Goal: Task Accomplishment & Management: Complete application form

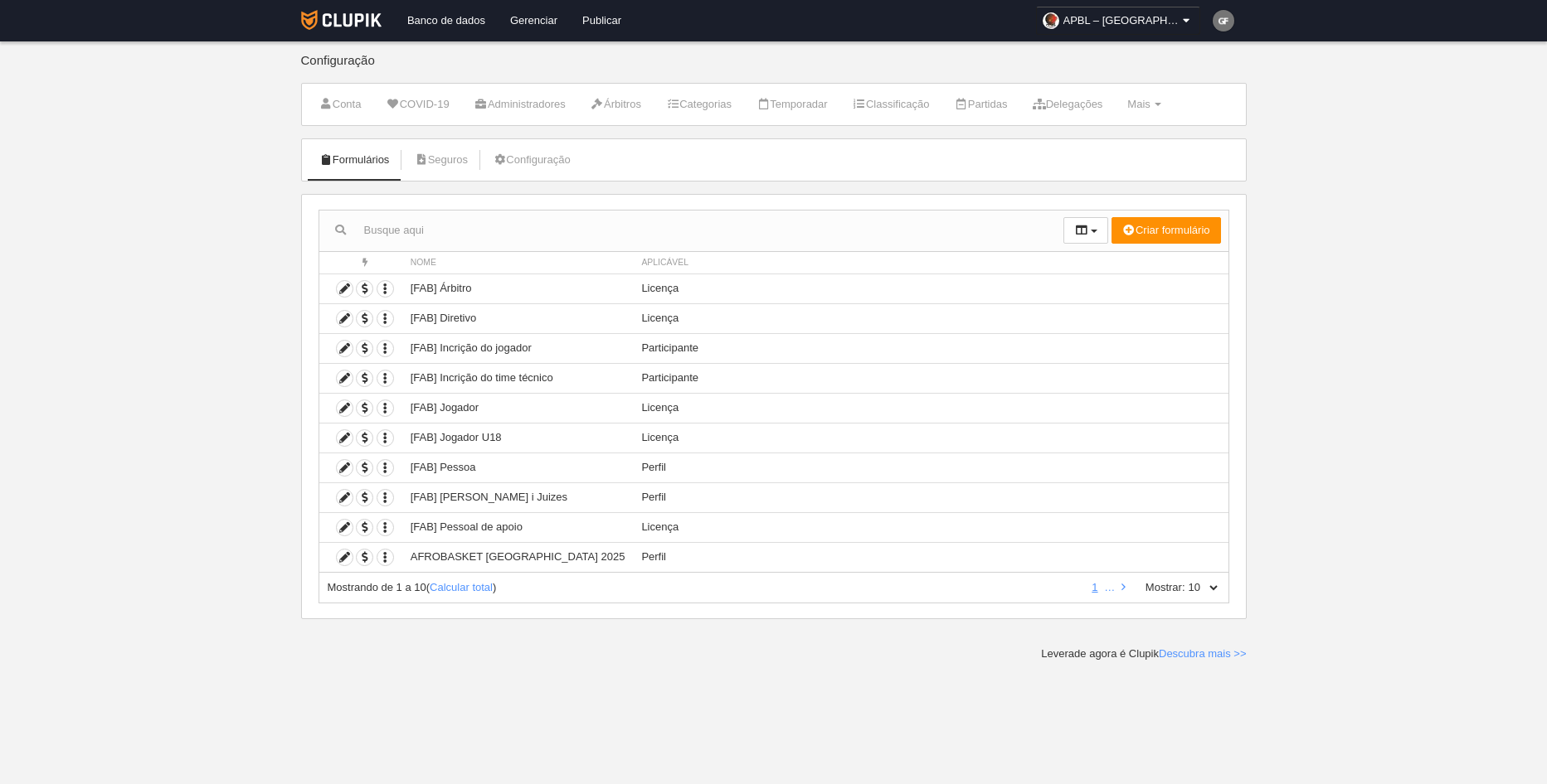
click at [1220, 587] on div "Mostrando de 1 a 10 ( Calcular total ) 1 … Mostrar: 10 25 50 100 500" at bounding box center [774, 588] width 911 height 31
click at [1217, 583] on select "10 25 50 100 500" at bounding box center [1202, 588] width 35 height 15
select select "500"
click at [1185, 580] on select "10 25 50 100 500" at bounding box center [1202, 588] width 35 height 15
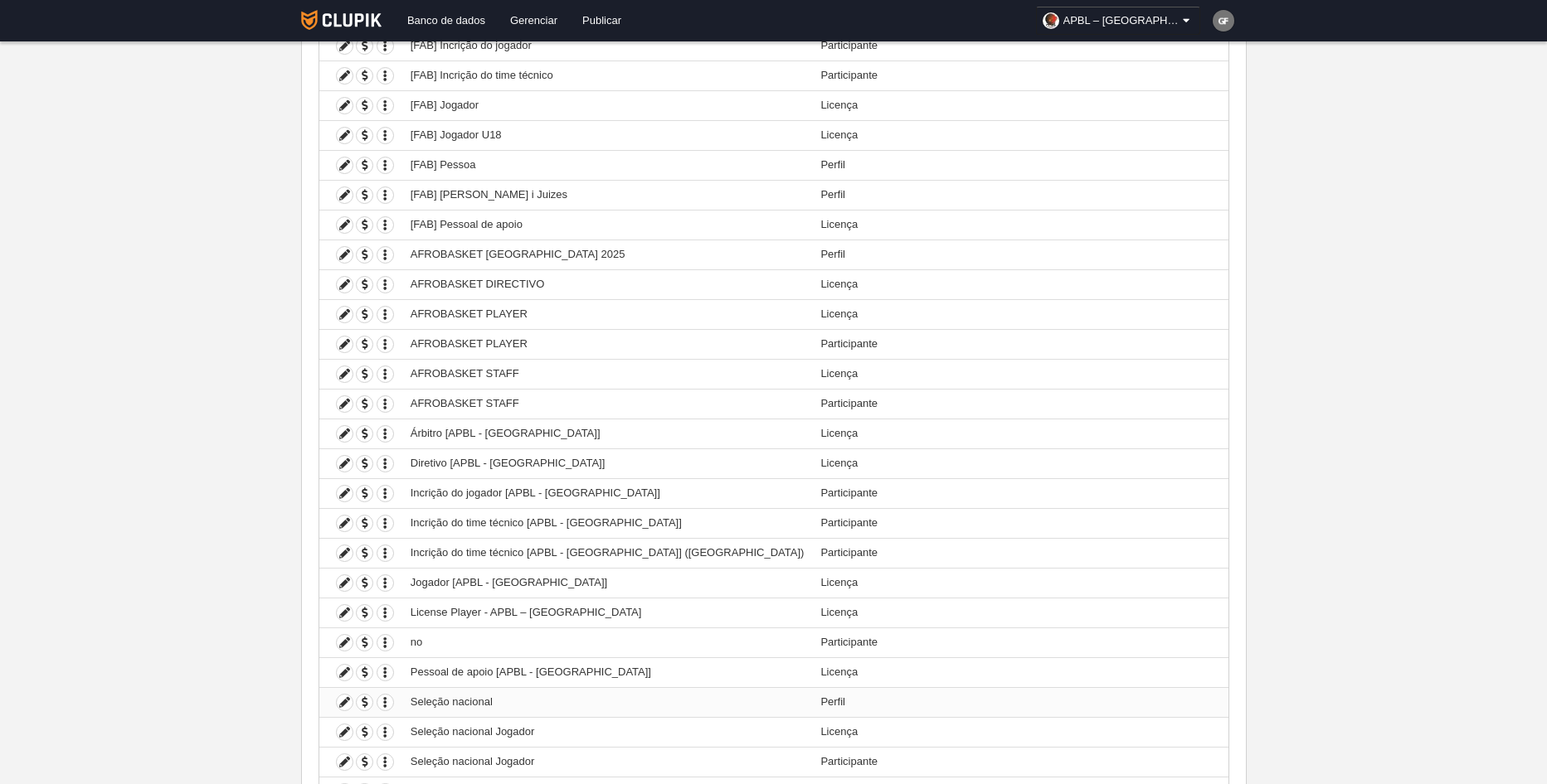
scroll to position [332, 0]
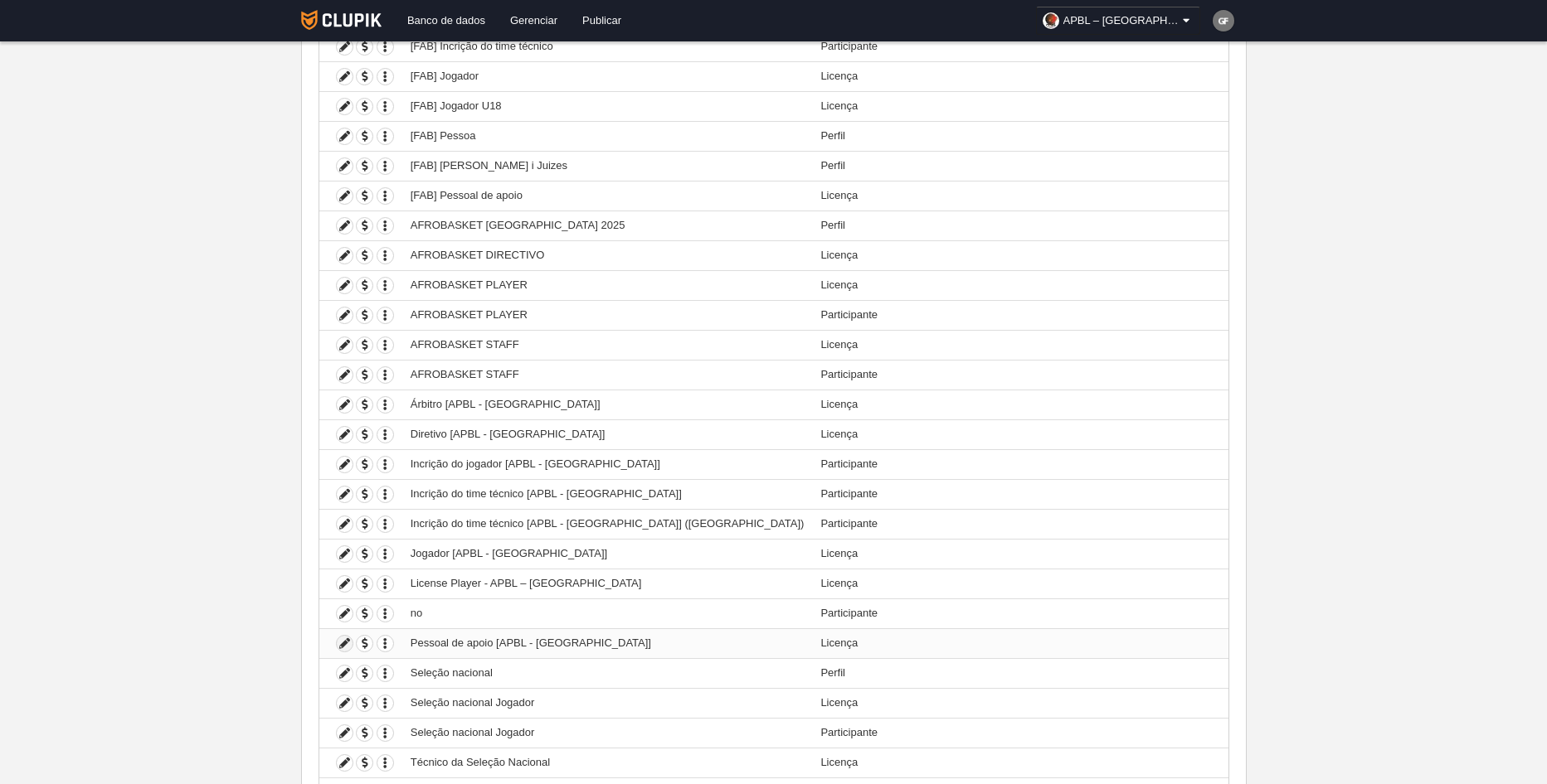
click at [342, 643] on icon at bounding box center [344, 644] width 16 height 16
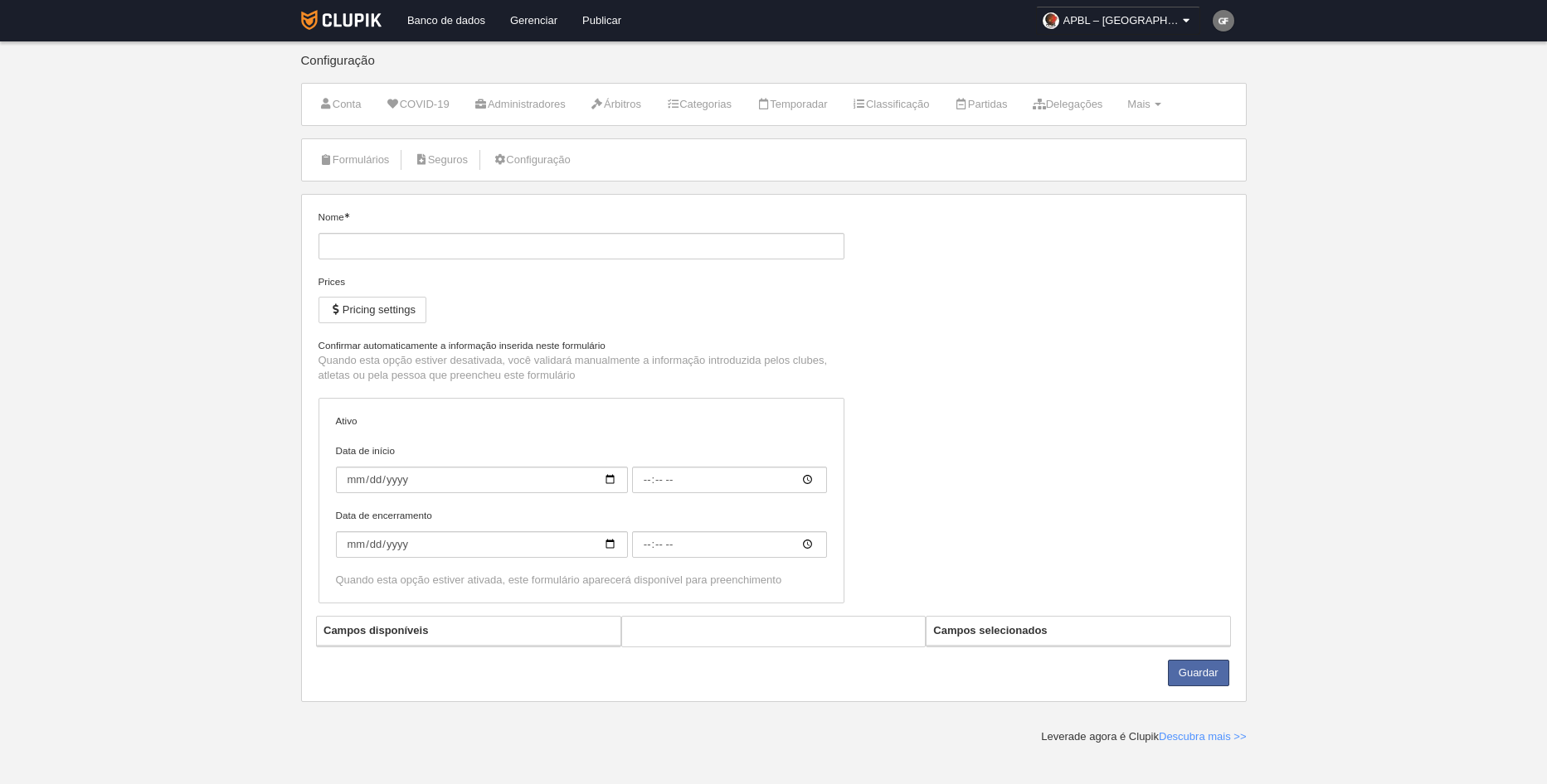
type input "Pessoal de apoio [APBL - [GEOGRAPHIC_DATA]]"
checkbox input "true"
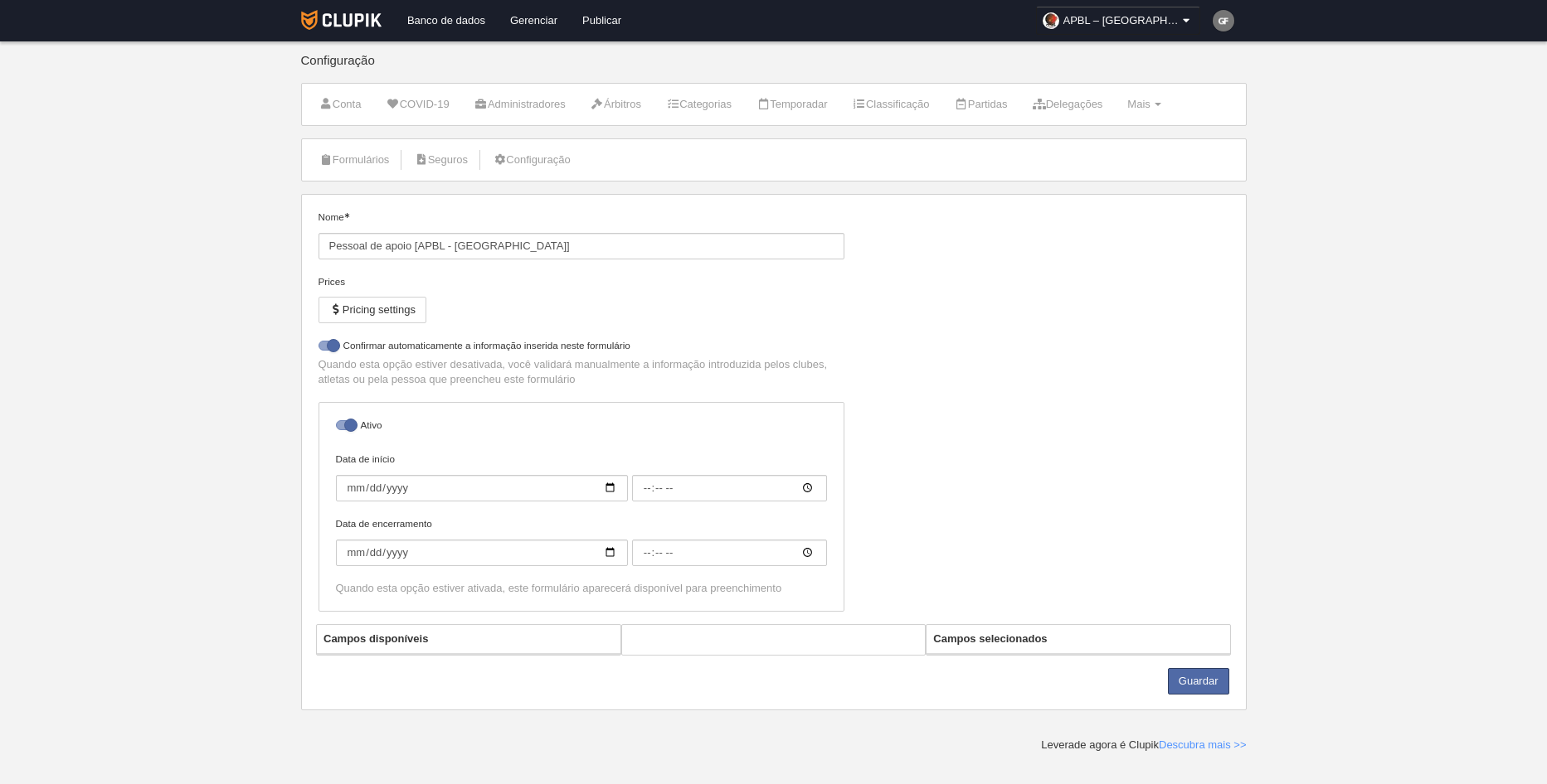
select select "selected"
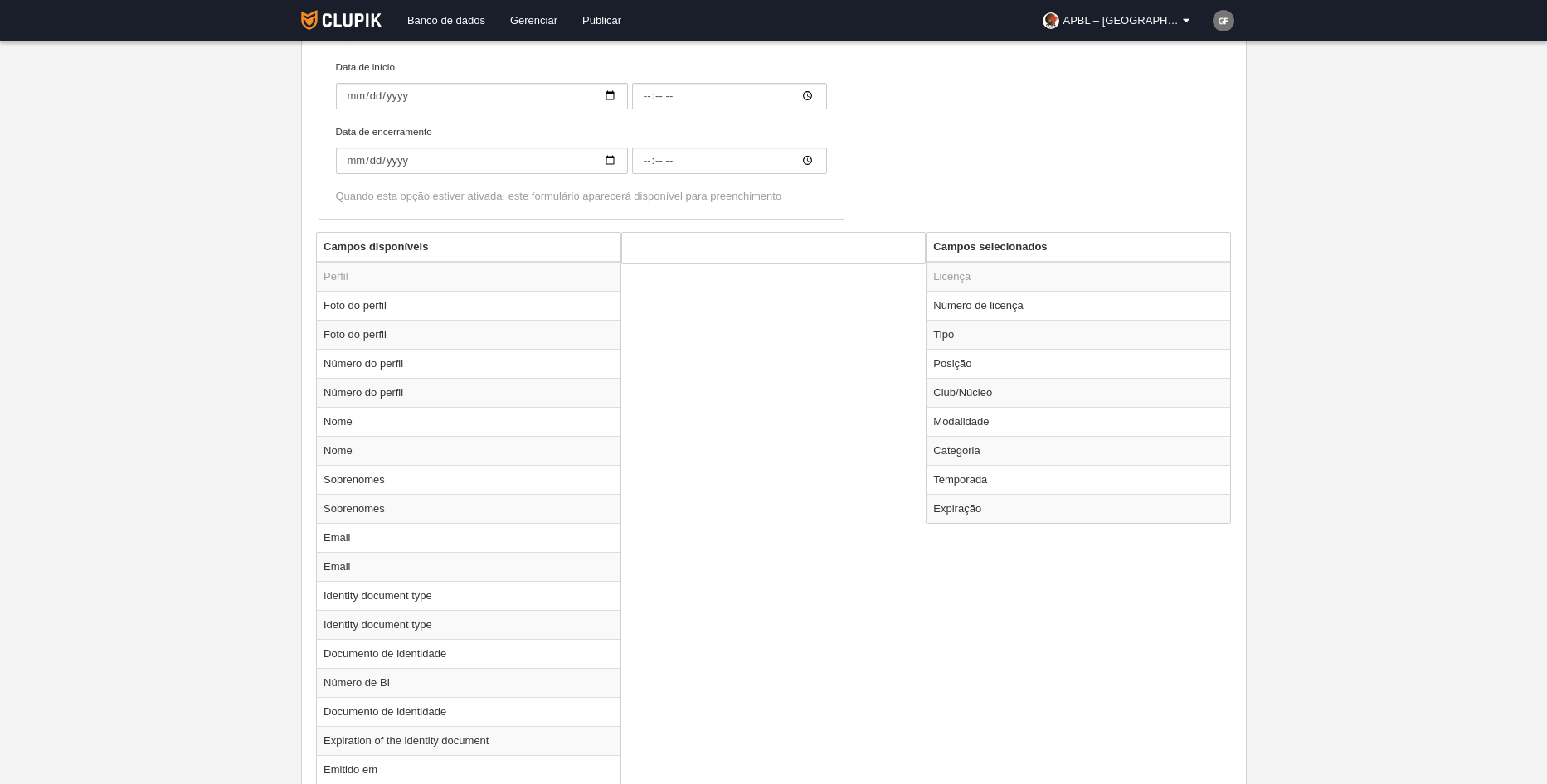
scroll to position [497, 0]
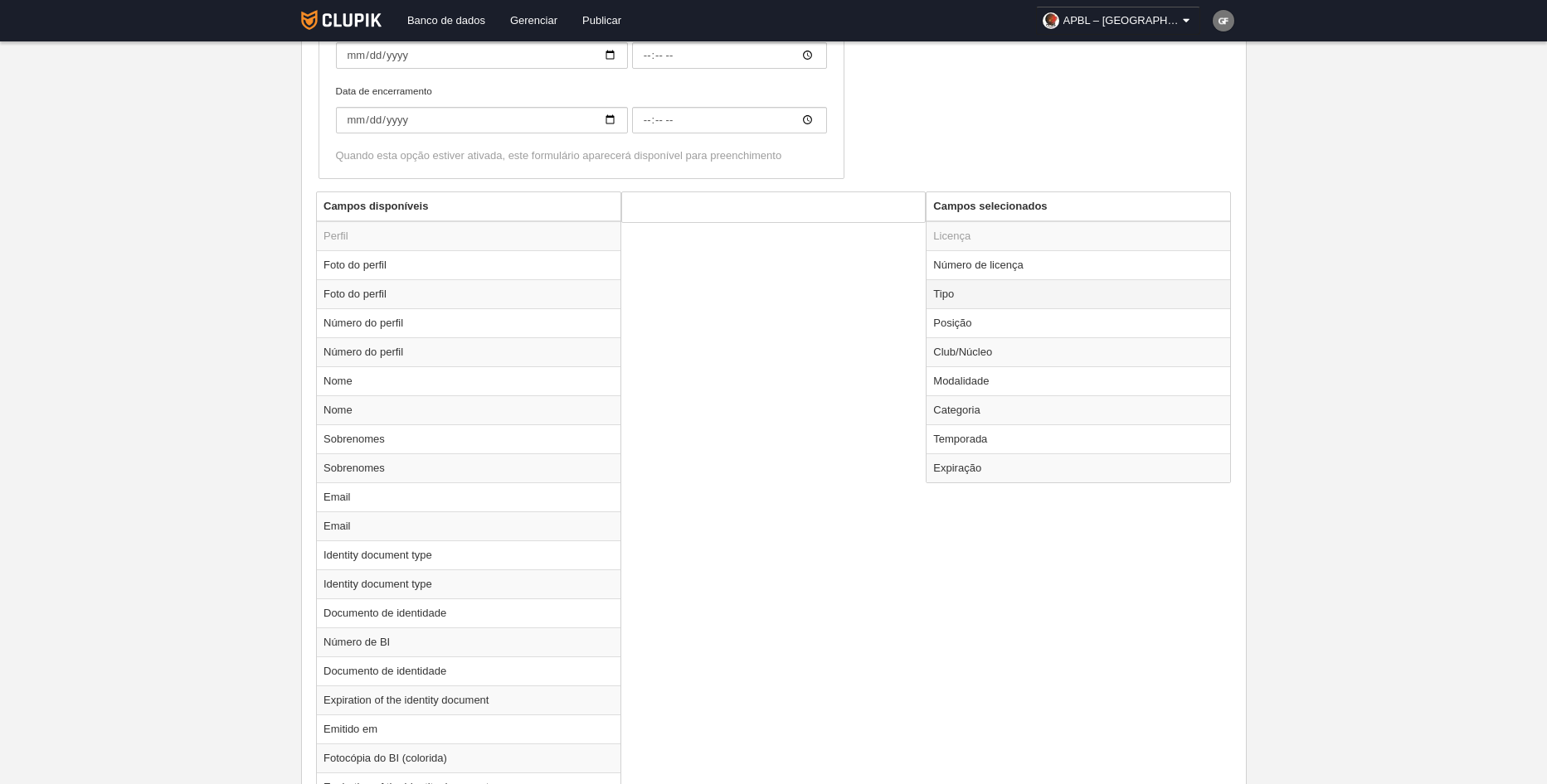
click at [1017, 293] on td "Tipo" at bounding box center [1078, 294] width 304 height 29
radio input "true"
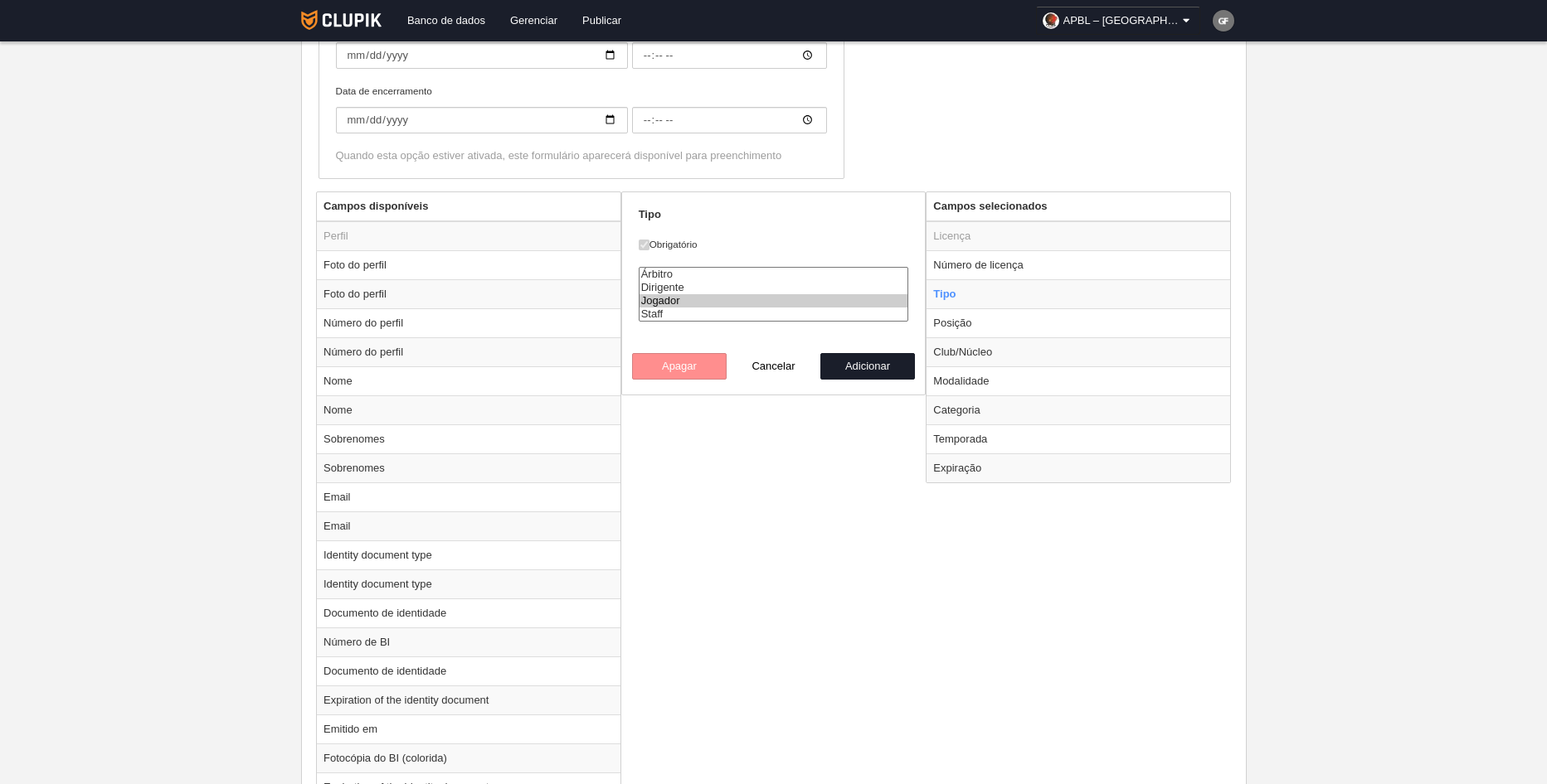
click at [695, 300] on option "Jogador" at bounding box center [774, 301] width 269 height 13
select select "staff"
click at [684, 314] on option "Staff" at bounding box center [774, 314] width 269 height 13
click at [871, 362] on button "Adicionar" at bounding box center [867, 366] width 95 height 27
radio input "false"
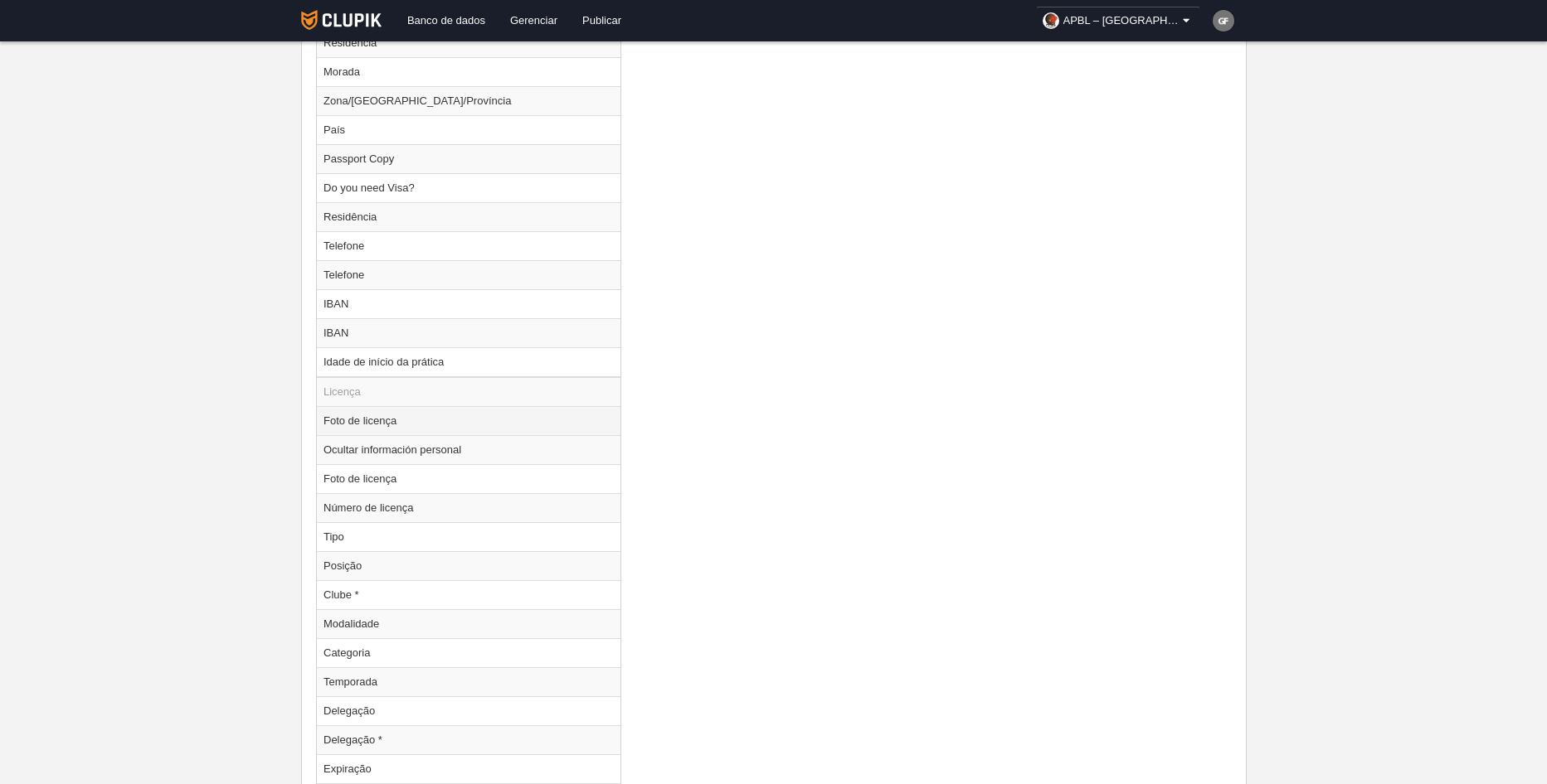
scroll to position [1825, 0]
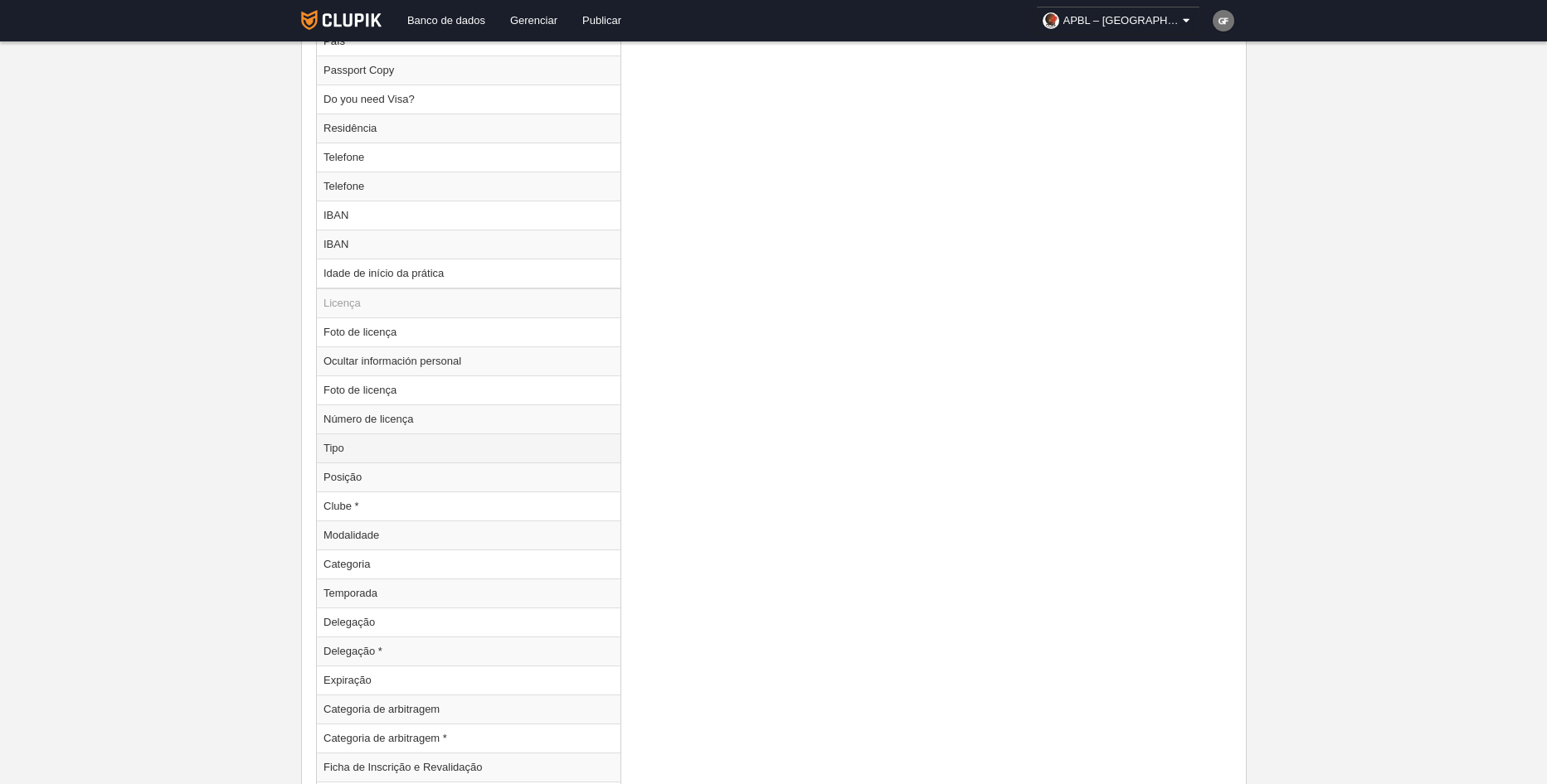
click at [379, 450] on td "Tipo" at bounding box center [468, 448] width 304 height 29
radio input "true"
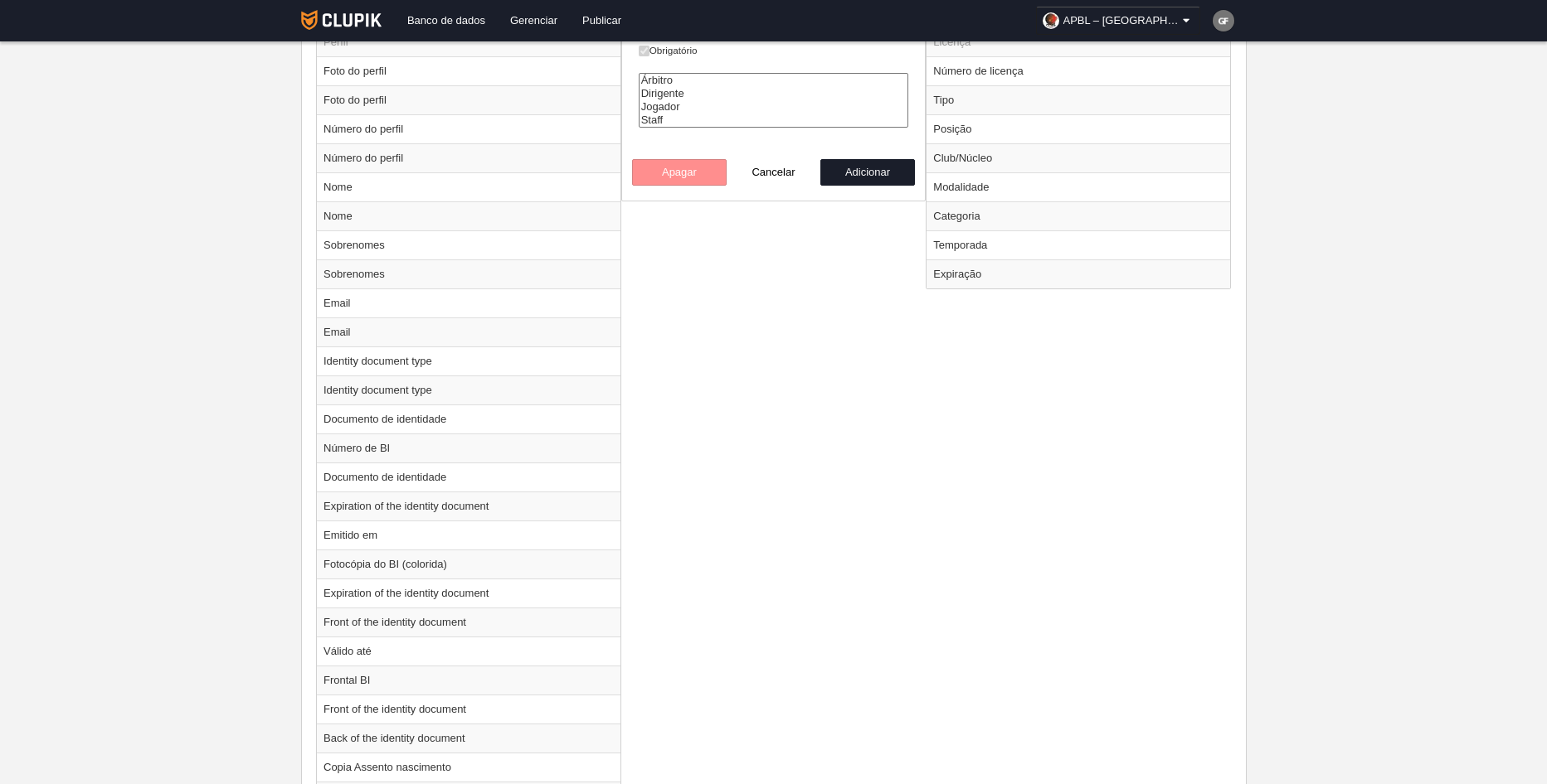
scroll to position [664, 0]
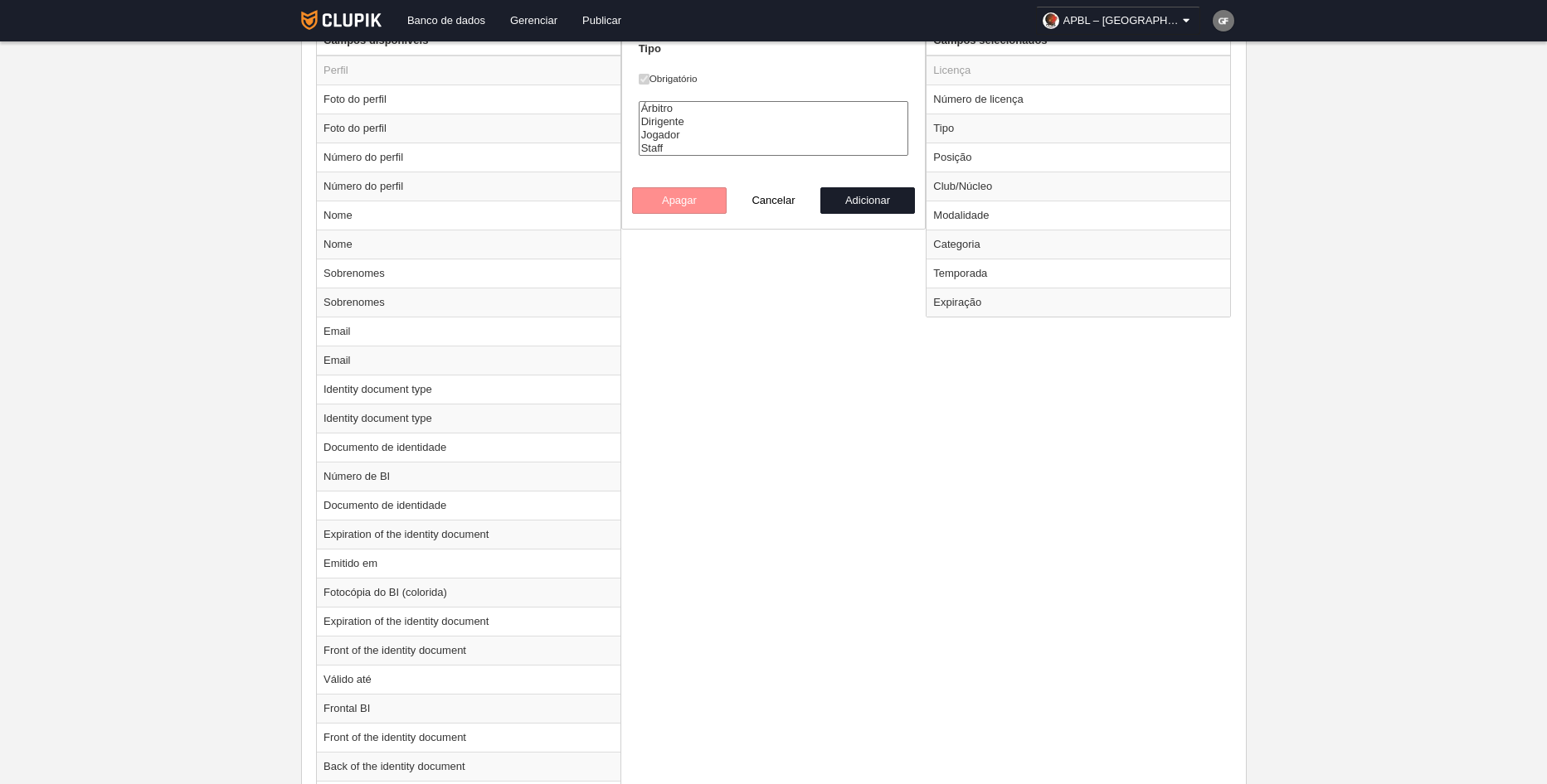
select select "staff"
click at [688, 144] on option "Staff" at bounding box center [774, 148] width 269 height 13
click at [860, 204] on button "Adicionar" at bounding box center [867, 201] width 95 height 27
radio input "false"
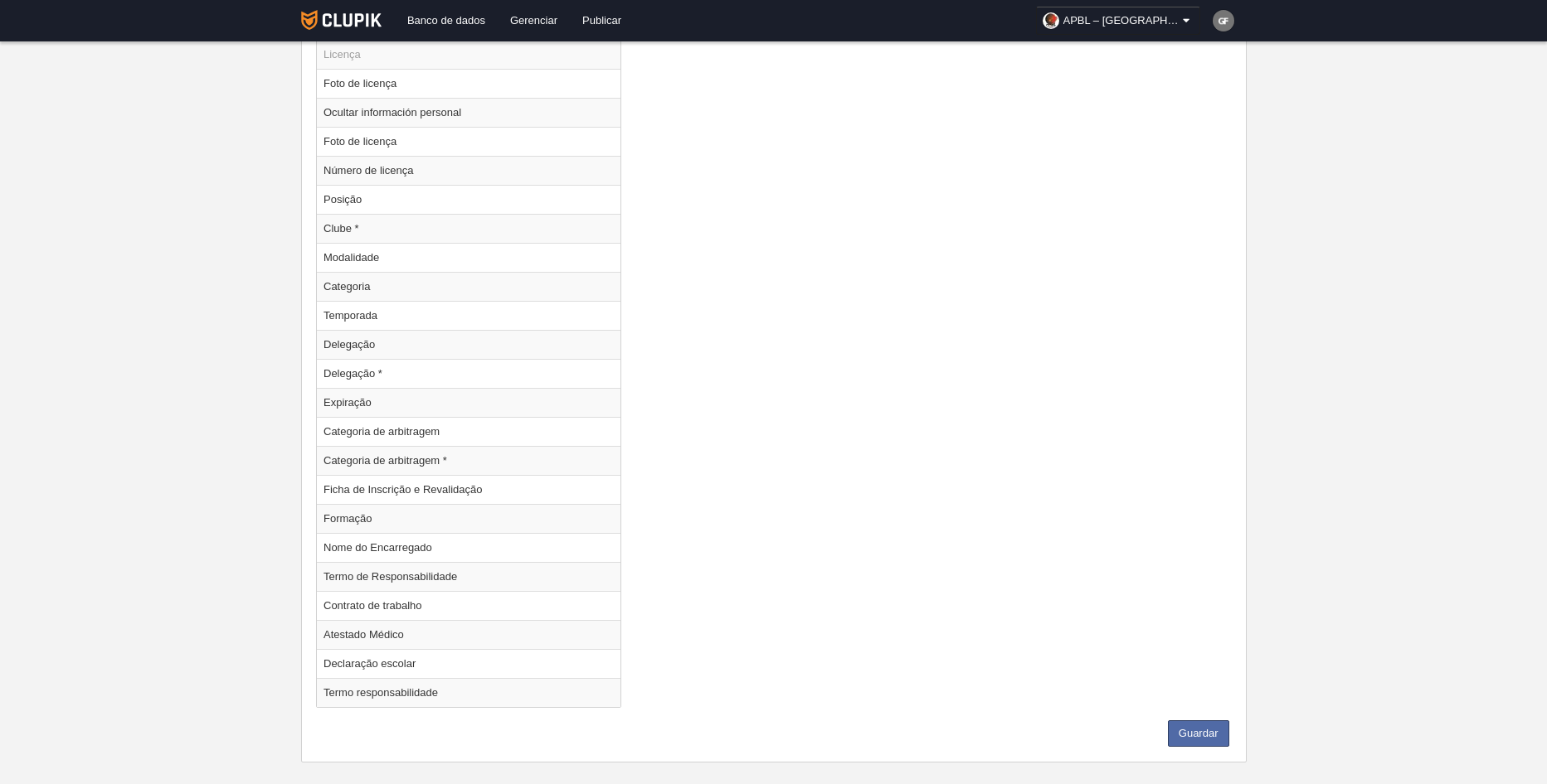
scroll to position [2094, 0]
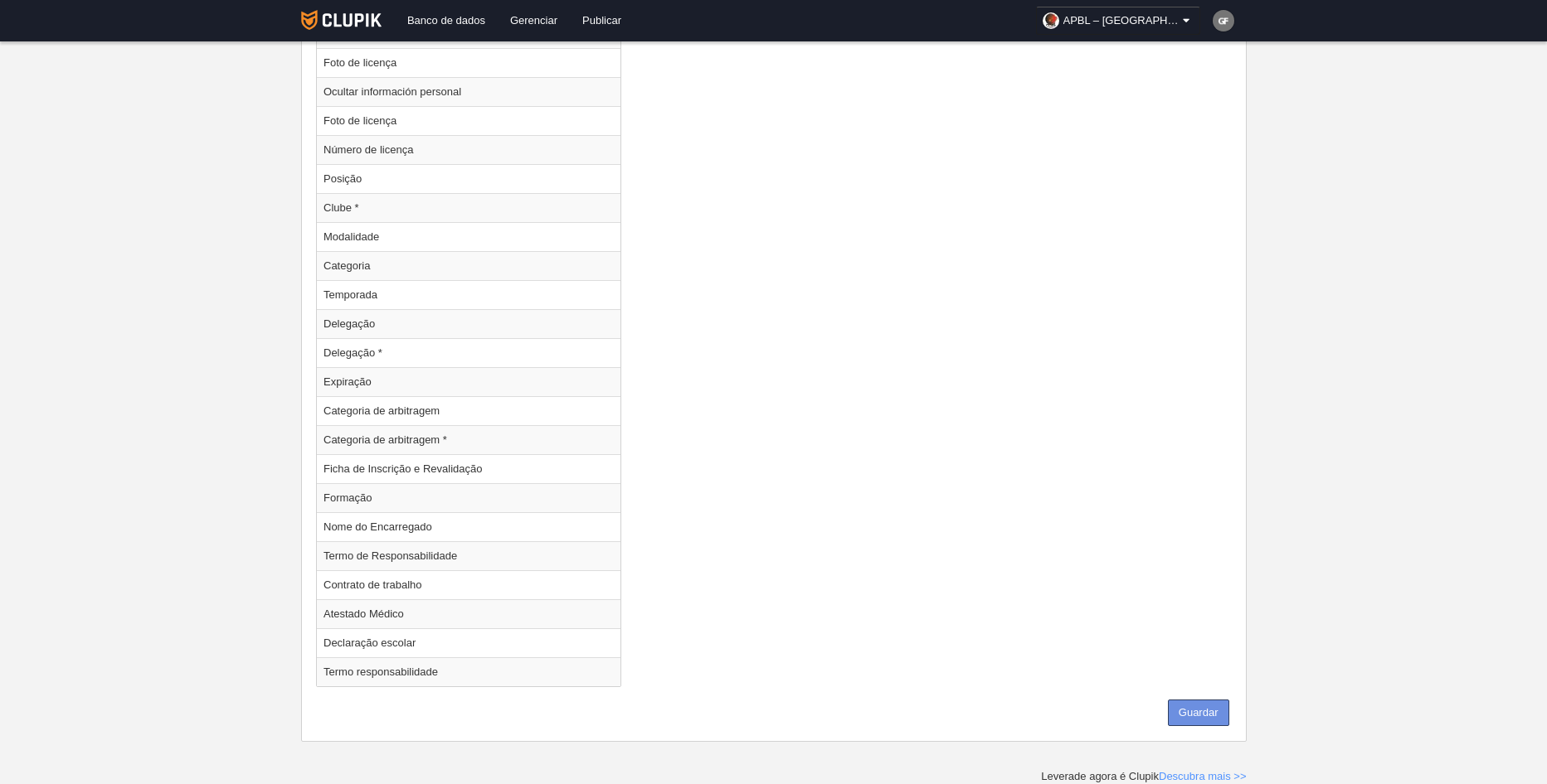
click at [1205, 705] on button "Guardar" at bounding box center [1197, 713] width 61 height 27
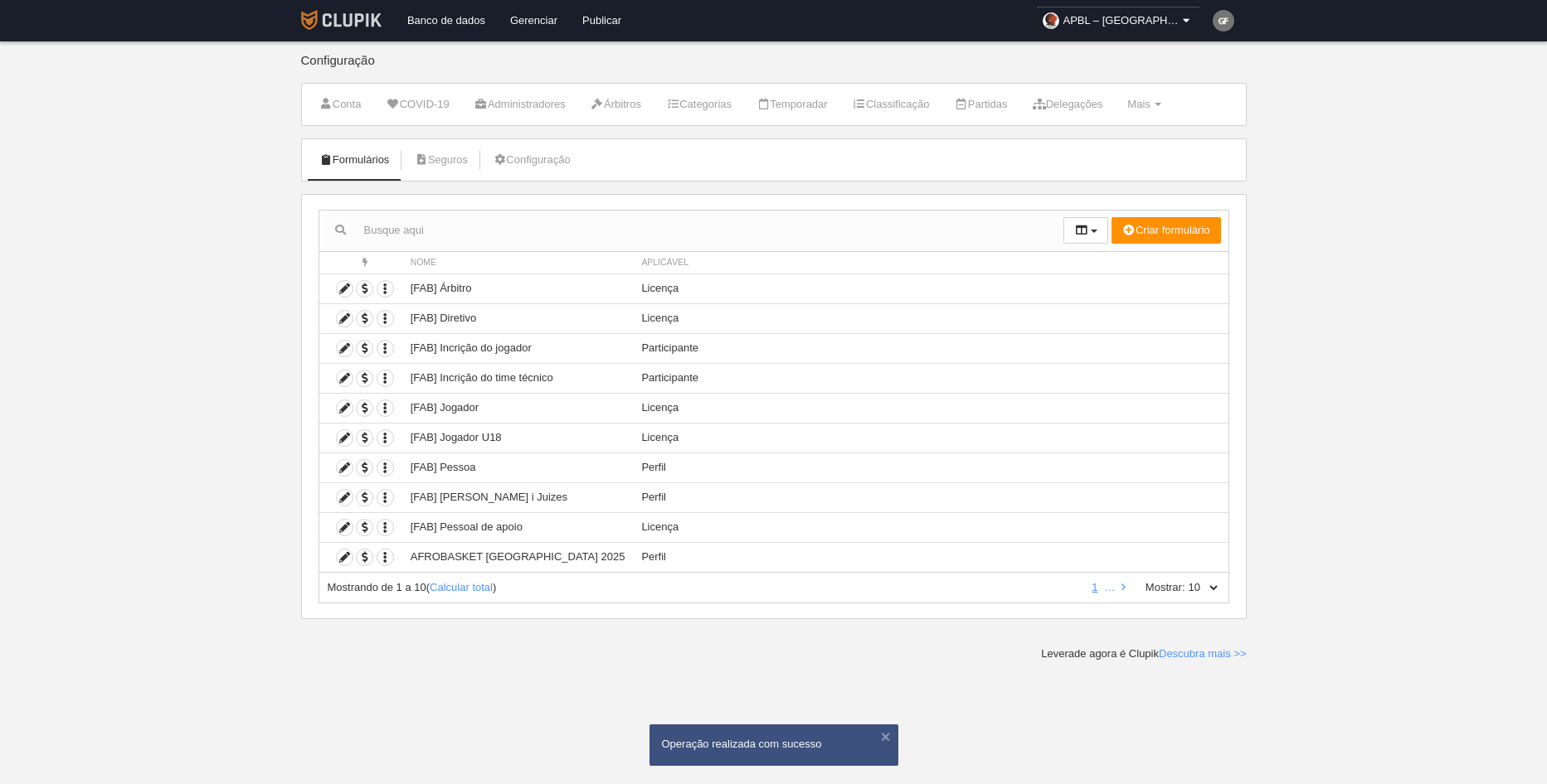
click at [347, 21] on img at bounding box center [341, 19] width 81 height 19
click at [1210, 586] on select "10 25 50 100 500" at bounding box center [1202, 588] width 35 height 15
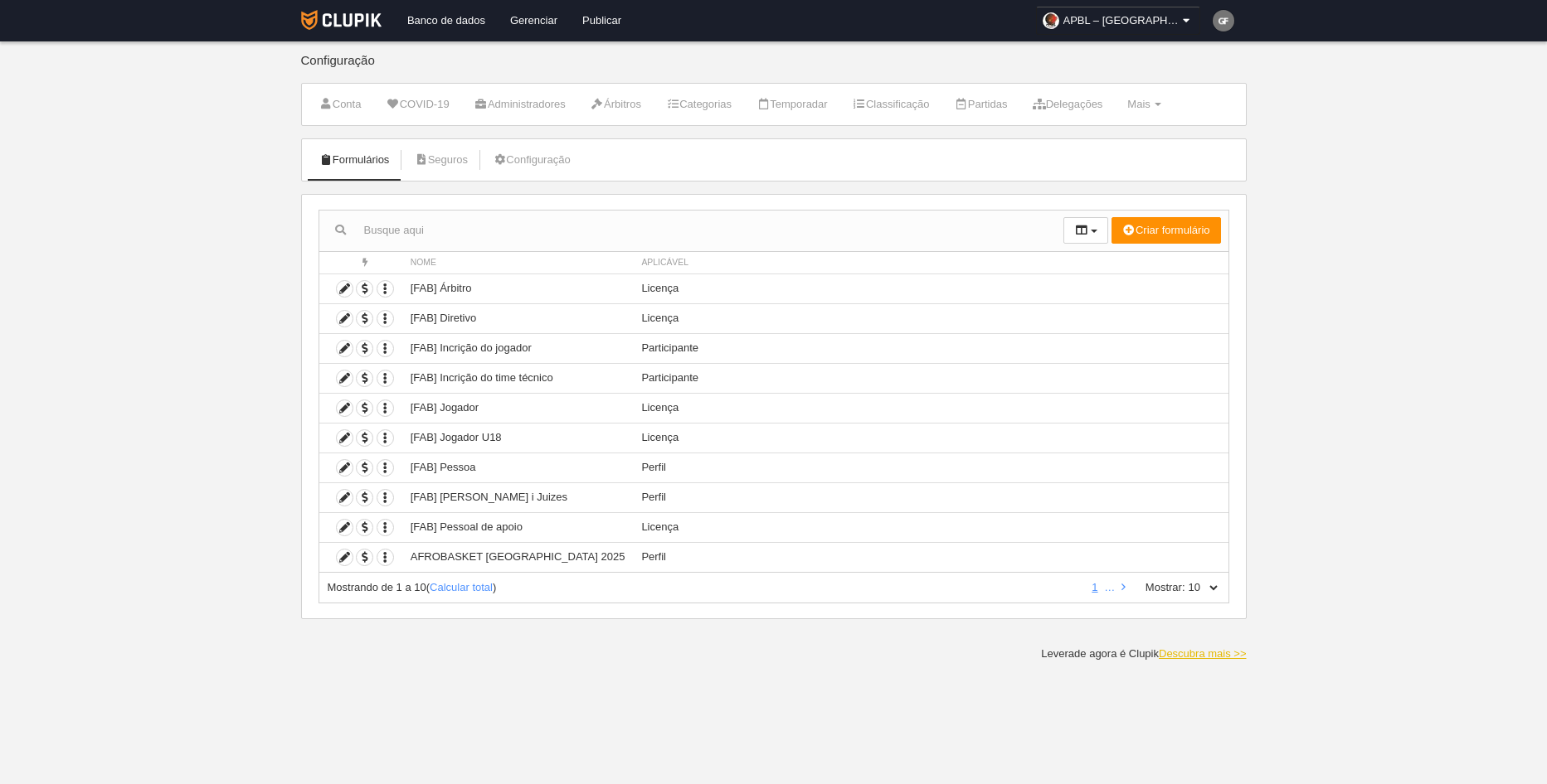
select select "500"
click at [1185, 580] on select "10 25 50 100 500" at bounding box center [1202, 588] width 35 height 15
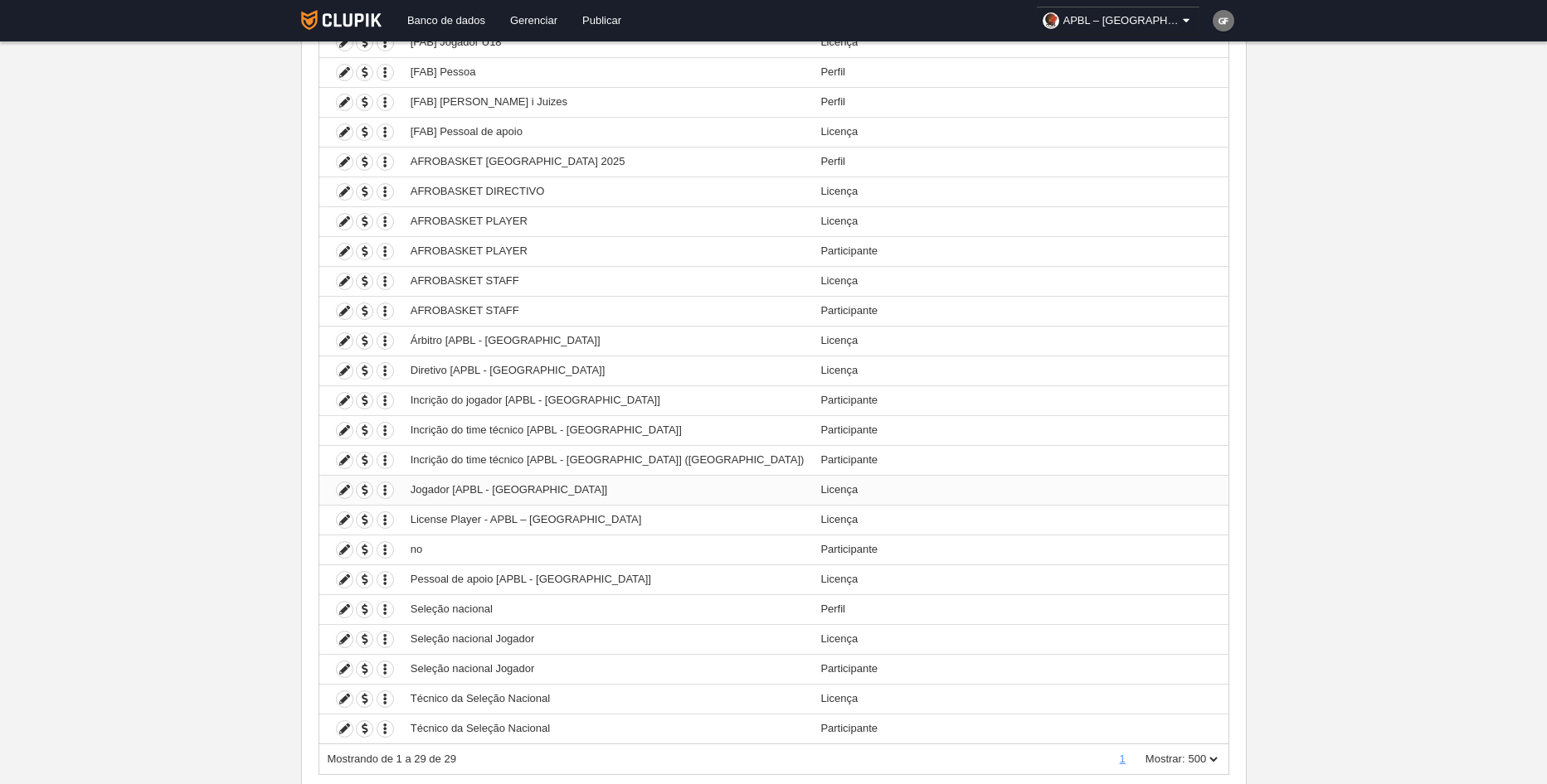
scroll to position [444, 0]
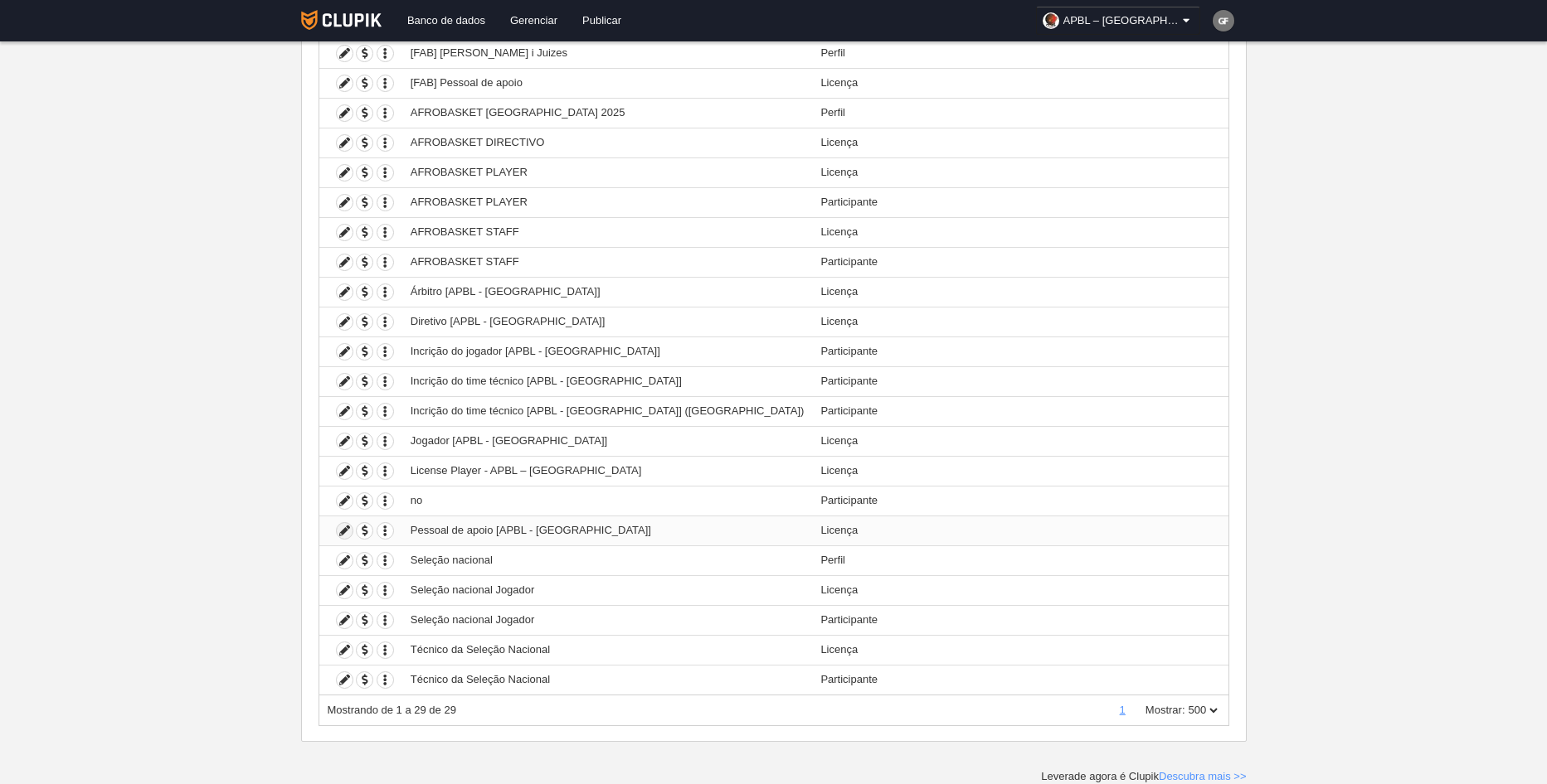
click at [350, 533] on icon at bounding box center [344, 531] width 16 height 16
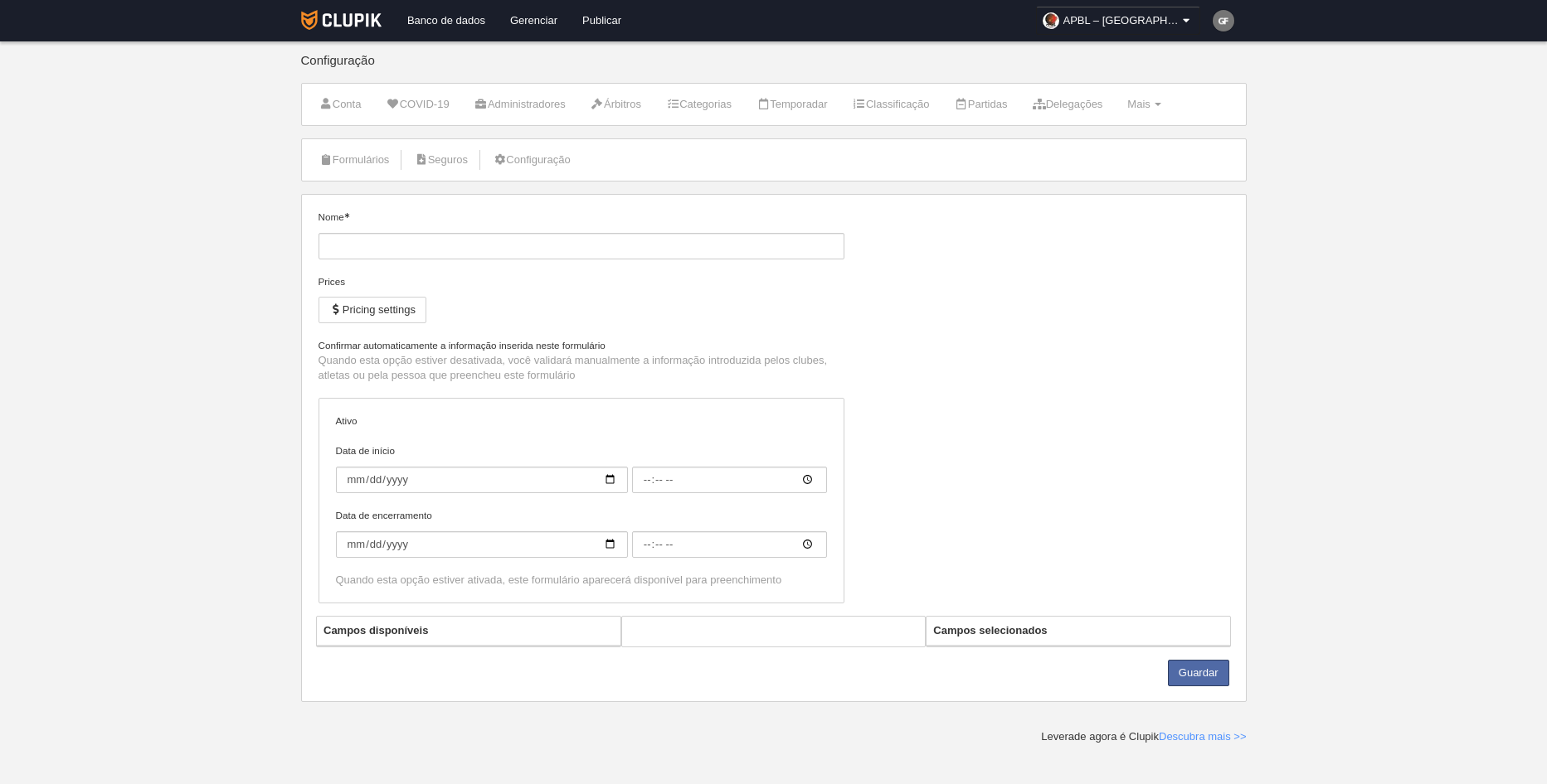
type input "Pessoal de apoio [APBL - [GEOGRAPHIC_DATA]]"
checkbox input "true"
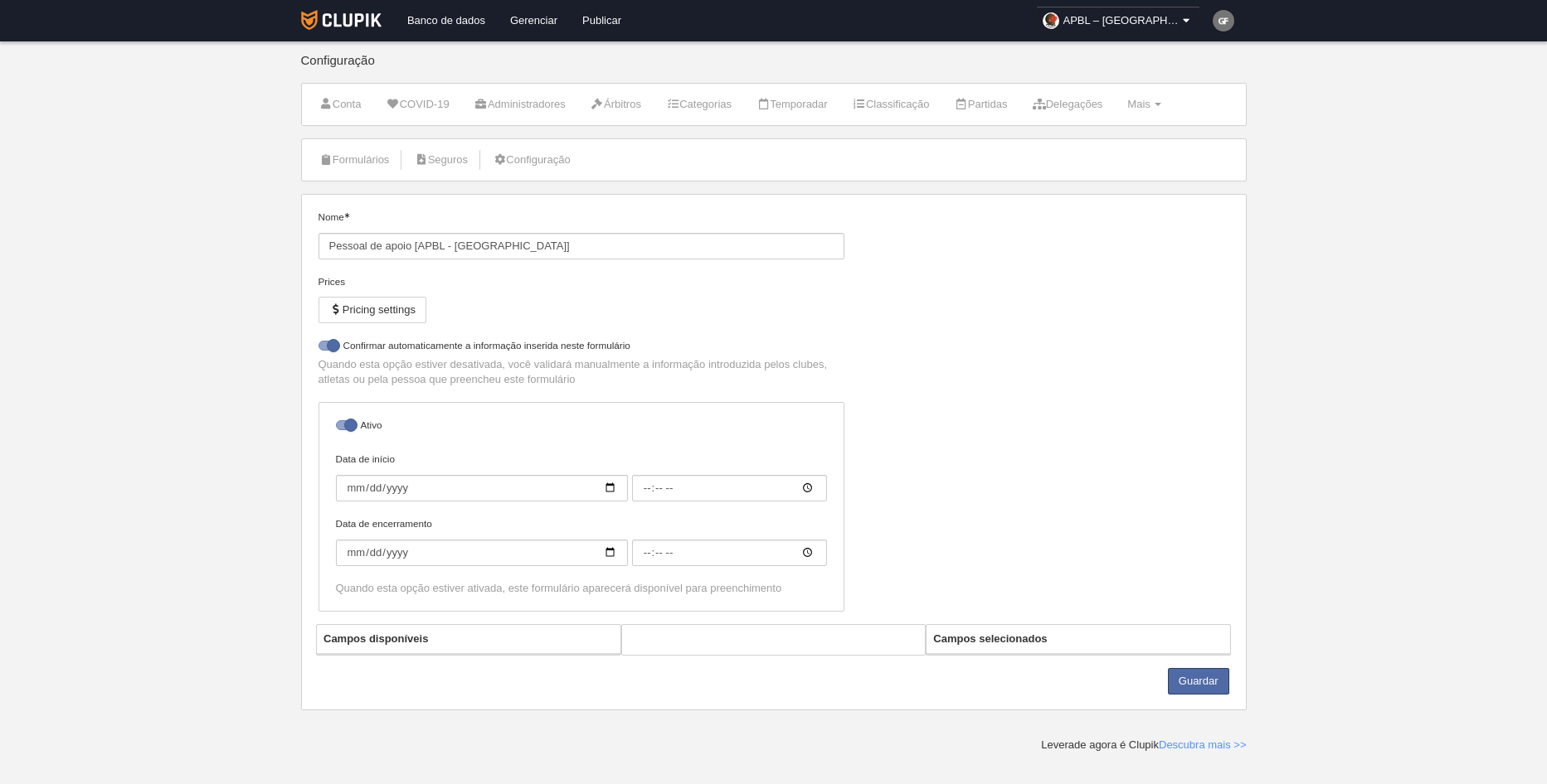
select select "selected"
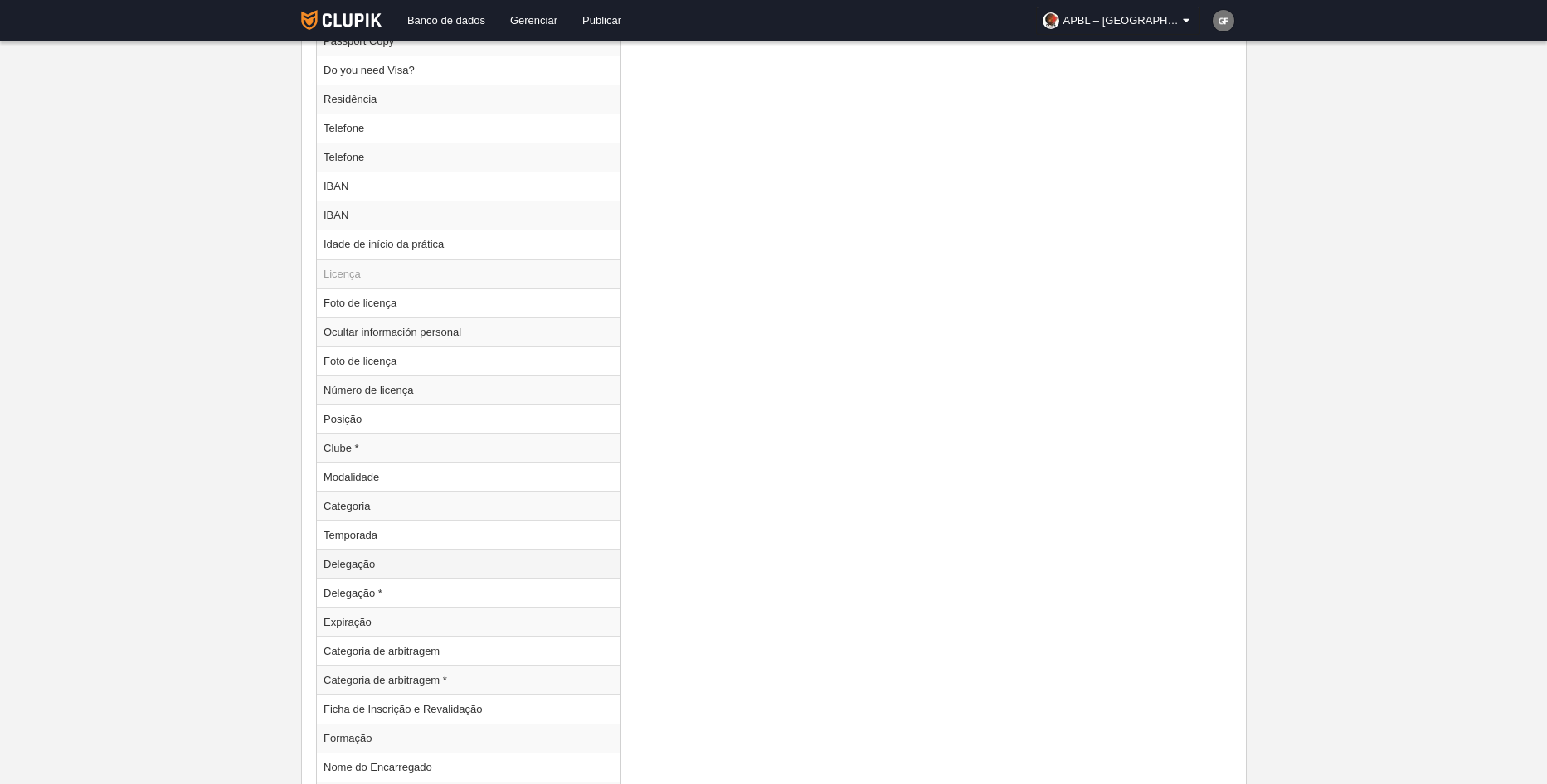
scroll to position [1825, 0]
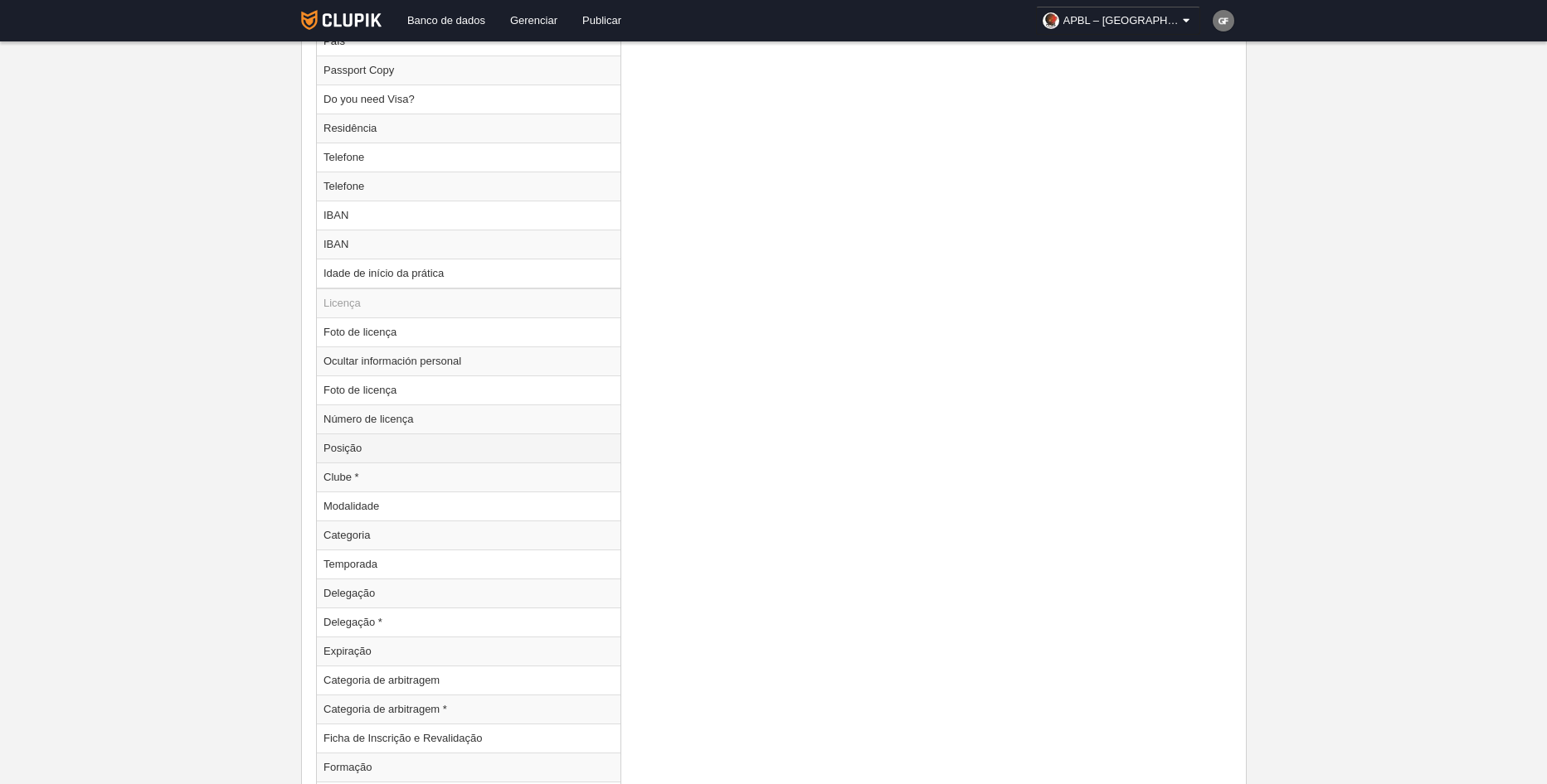
click at [406, 455] on td "Posição" at bounding box center [468, 448] width 304 height 29
radio input "true"
select select
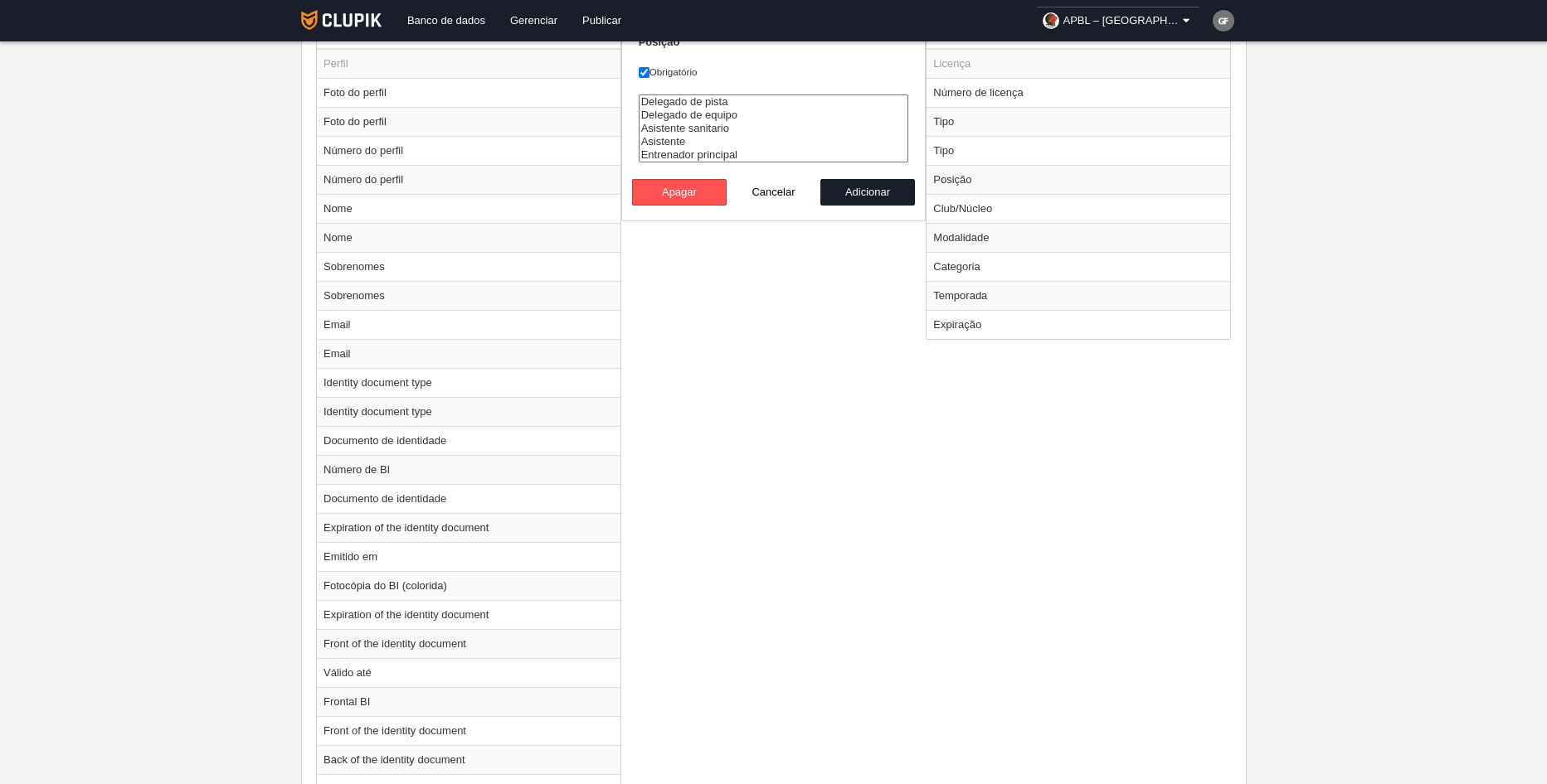
scroll to position [664, 0]
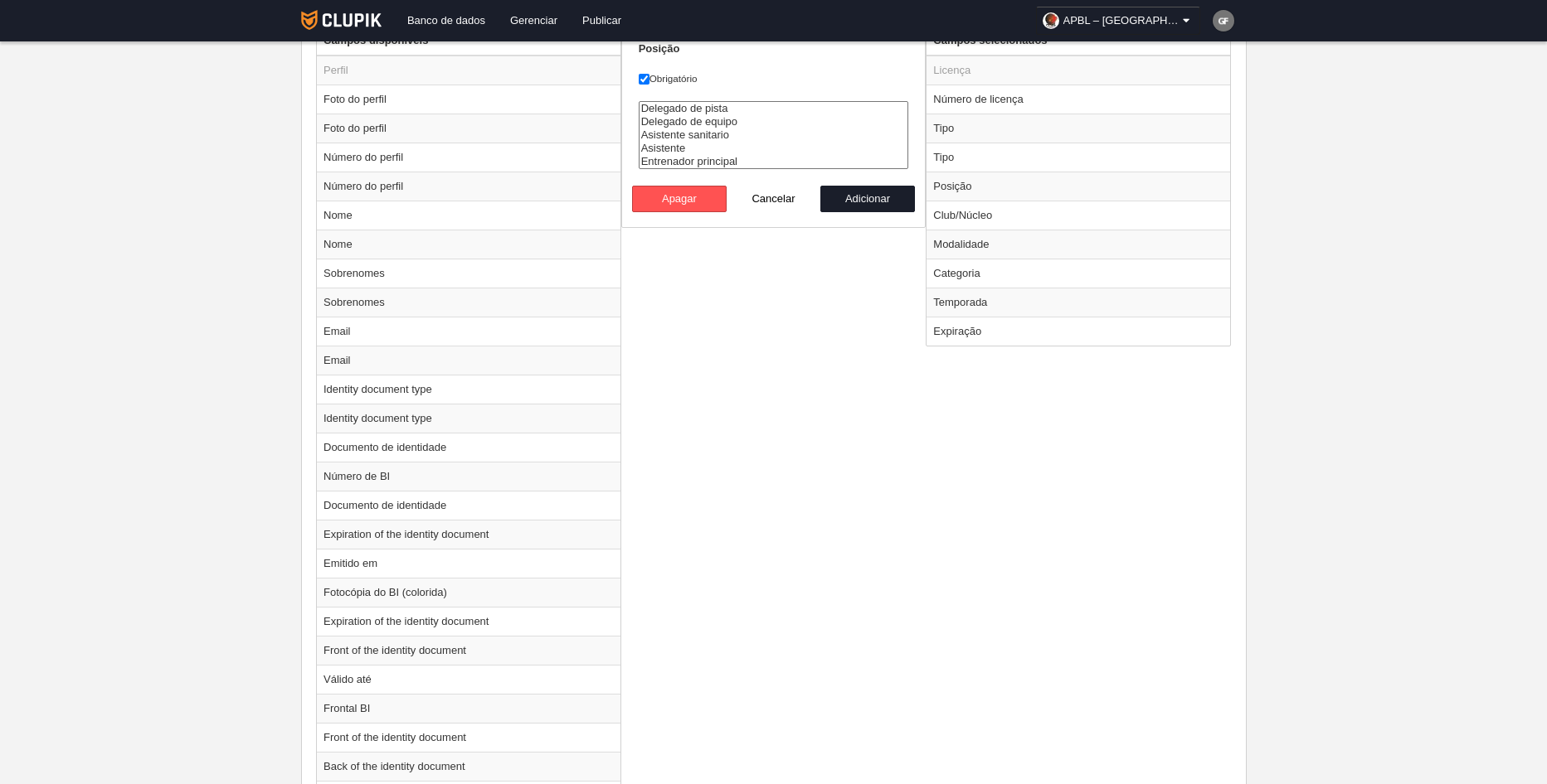
click at [786, 192] on button "Cancelar" at bounding box center [774, 199] width 95 height 27
radio input "false"
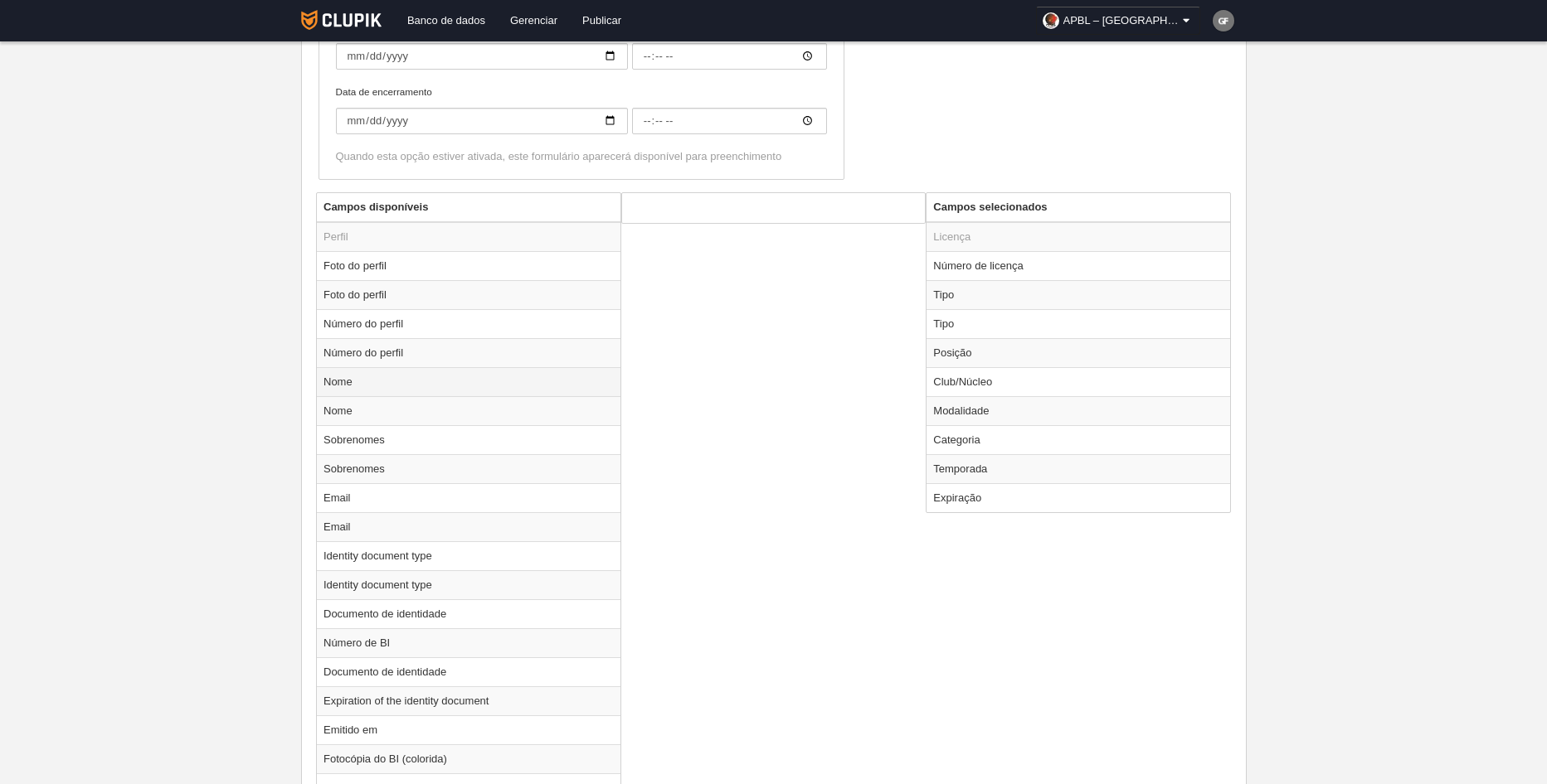
scroll to position [332, 0]
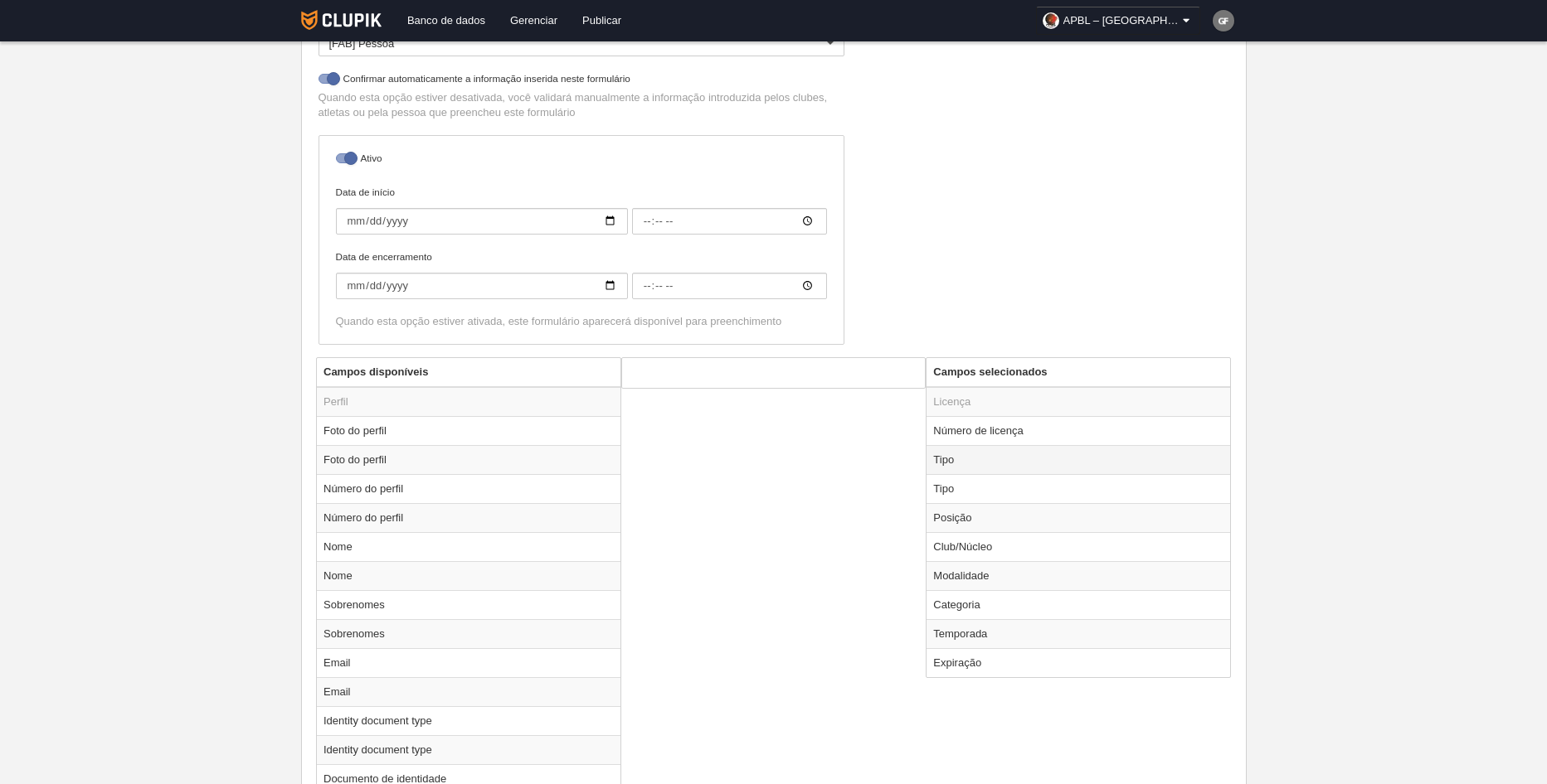
click at [963, 467] on td "Tipo" at bounding box center [1078, 459] width 304 height 29
radio input "true"
select select "staff"
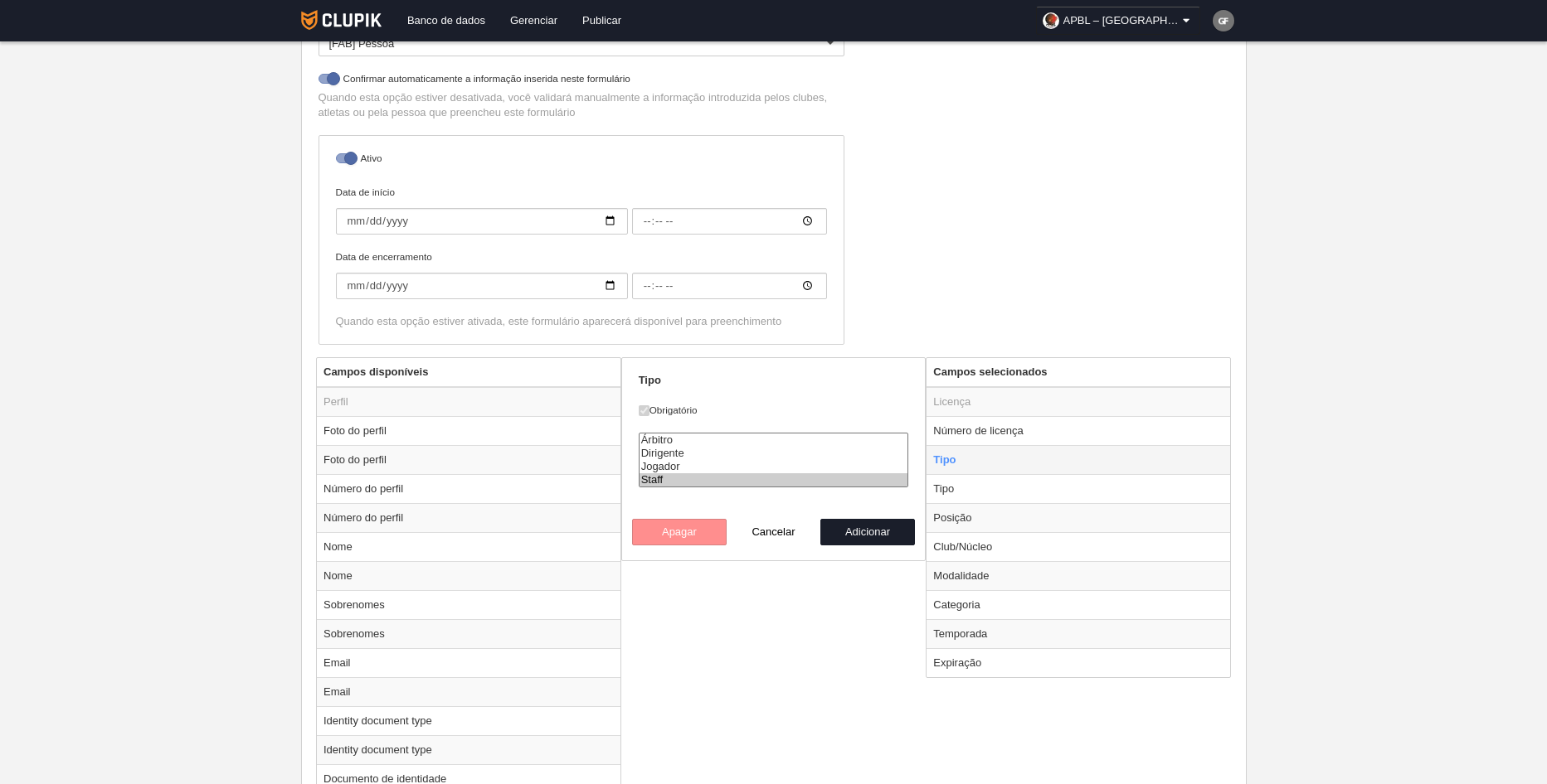
click at [963, 467] on td "Tipo" at bounding box center [1078, 459] width 304 height 29
click at [778, 534] on button "Cancelar" at bounding box center [774, 533] width 95 height 27
radio input "false"
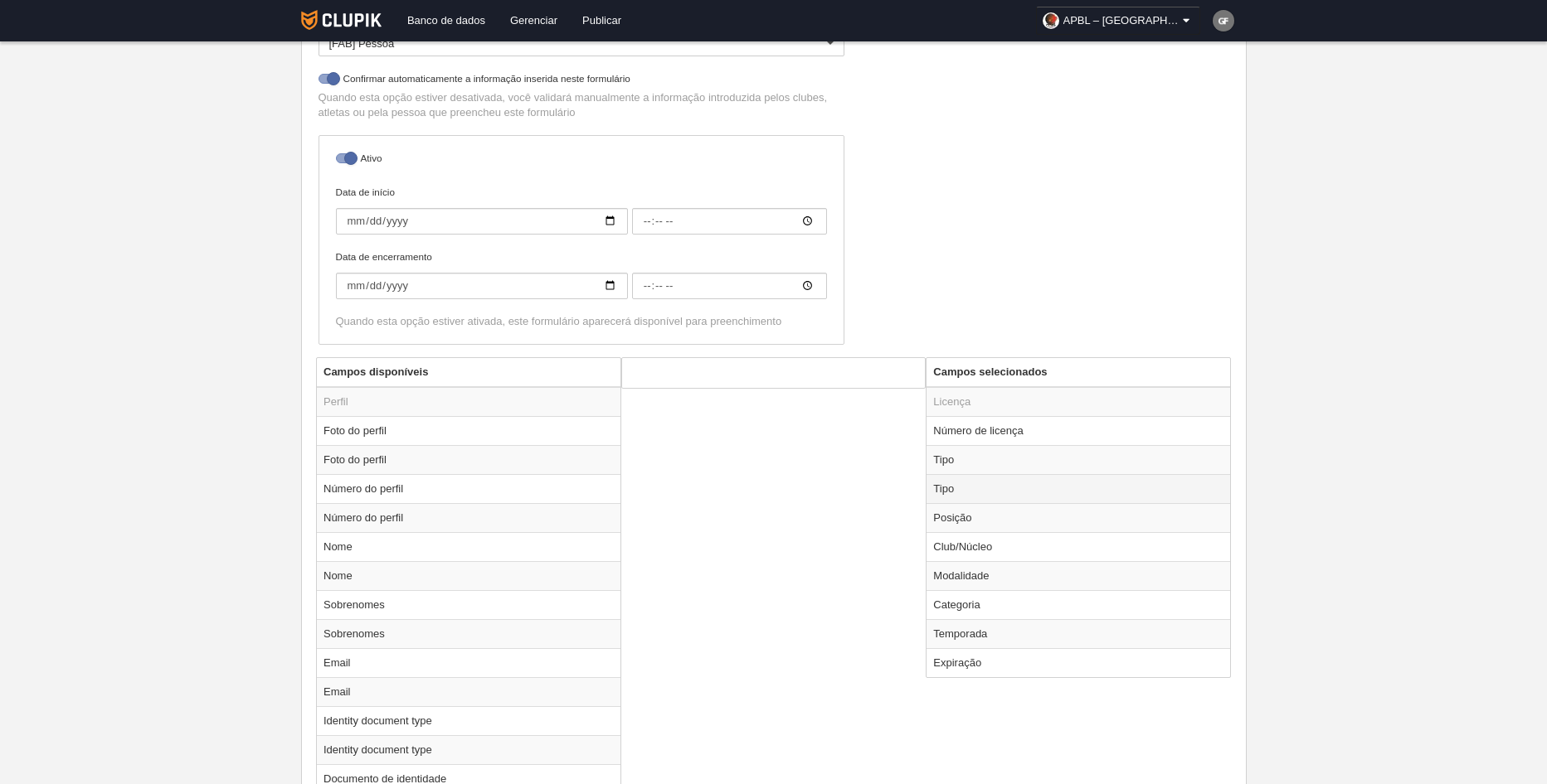
click at [943, 496] on td "Tipo" at bounding box center [1078, 488] width 304 height 29
radio input "true"
select select "staff"
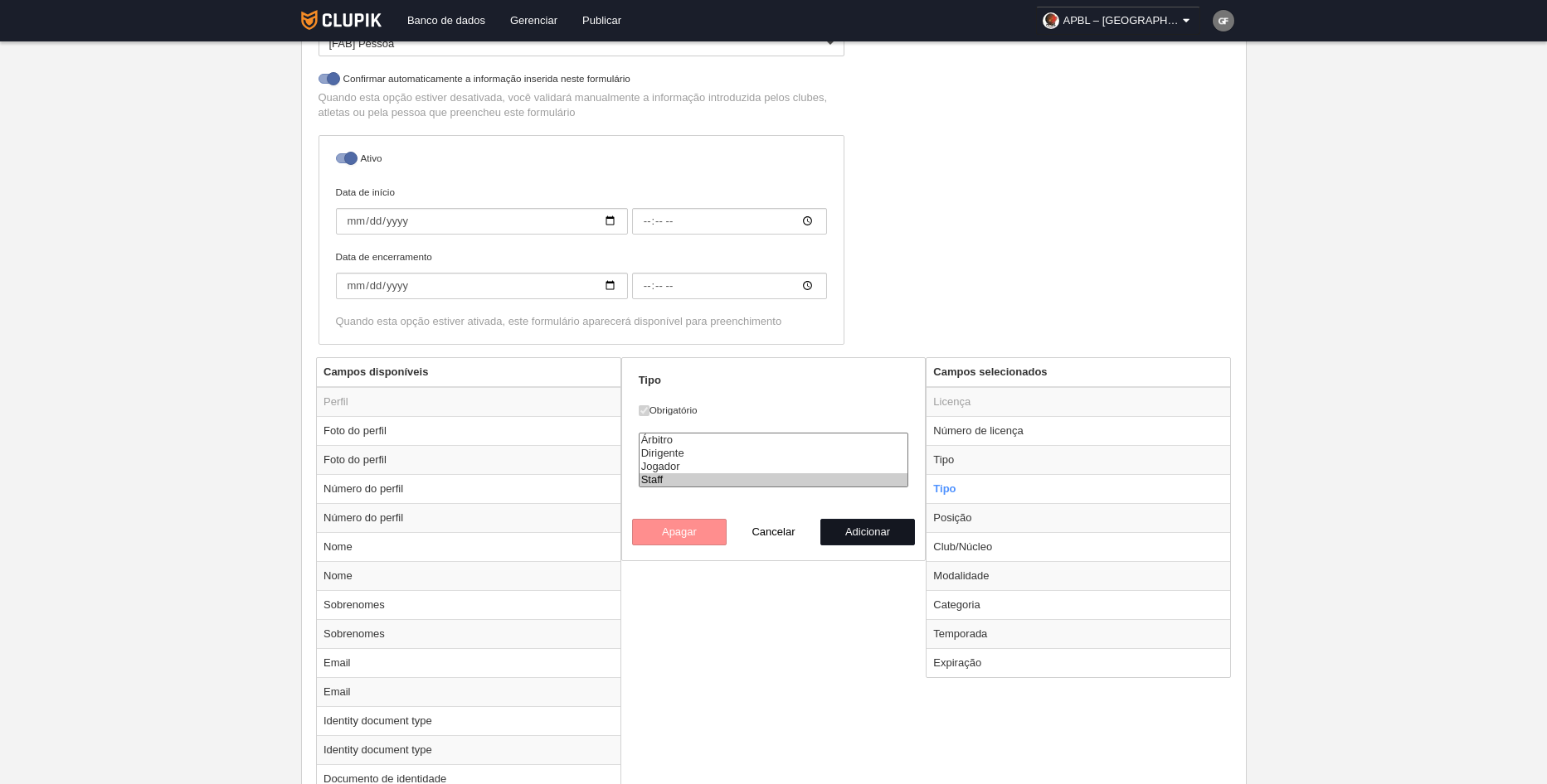
click at [855, 538] on button "Adicionar" at bounding box center [867, 533] width 95 height 27
radio input "false"
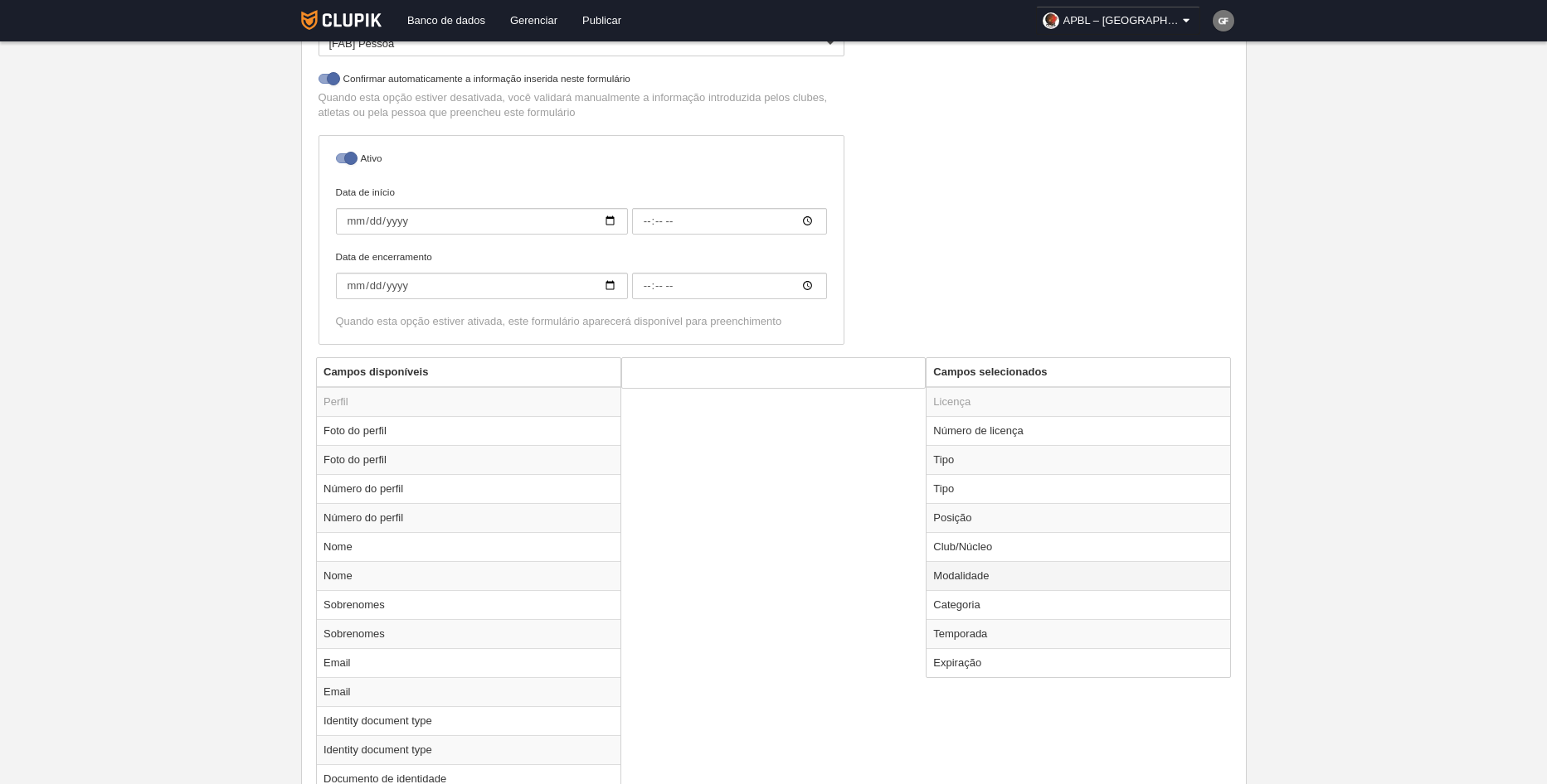
click at [967, 573] on td "Modalidade" at bounding box center [1078, 575] width 304 height 29
radio input "true"
select select
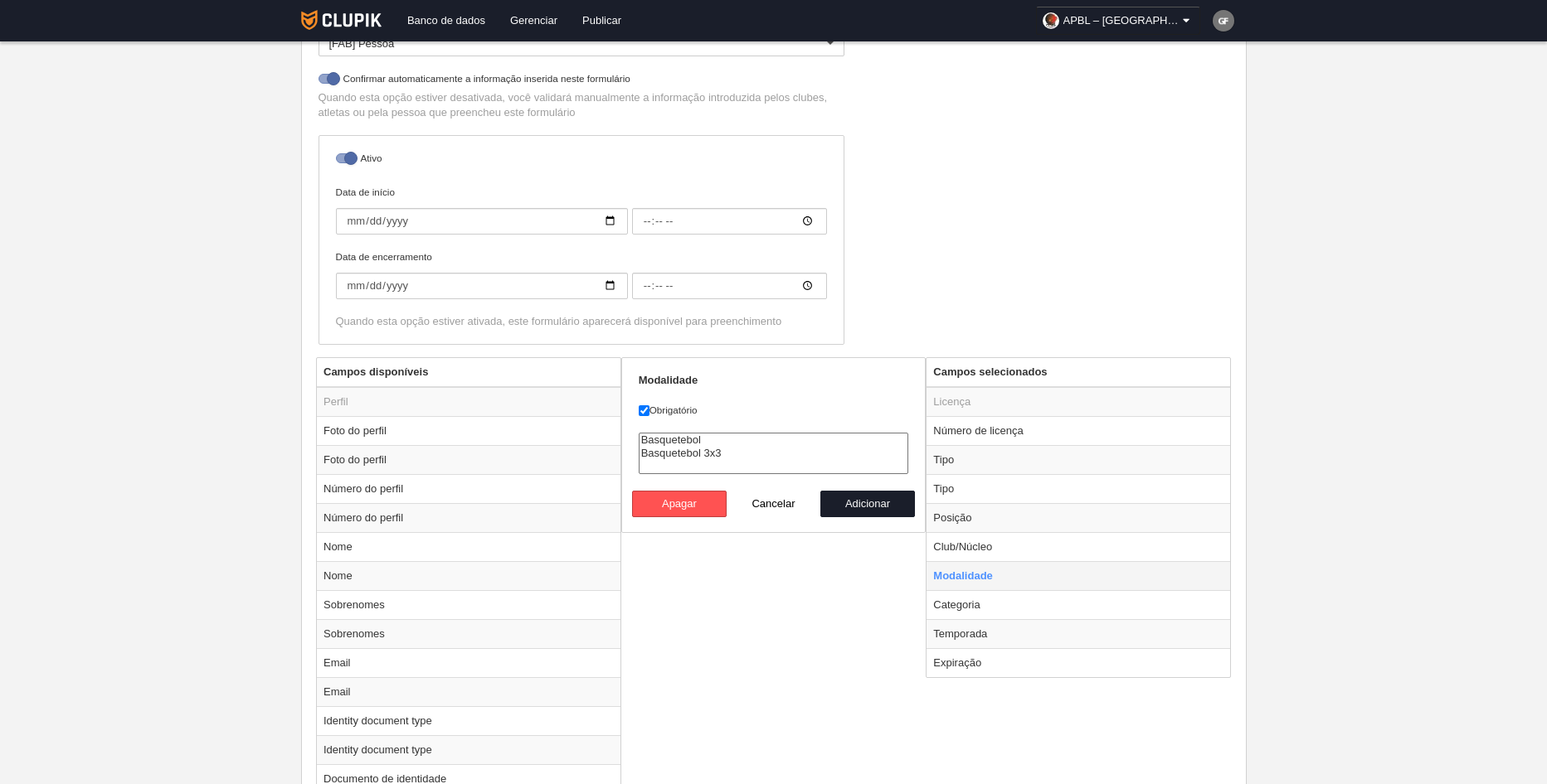
click at [967, 573] on td "Modalidade" at bounding box center [1078, 575] width 304 height 29
click at [966, 603] on td "Categoria" at bounding box center [1078, 604] width 304 height 29
radio input "false"
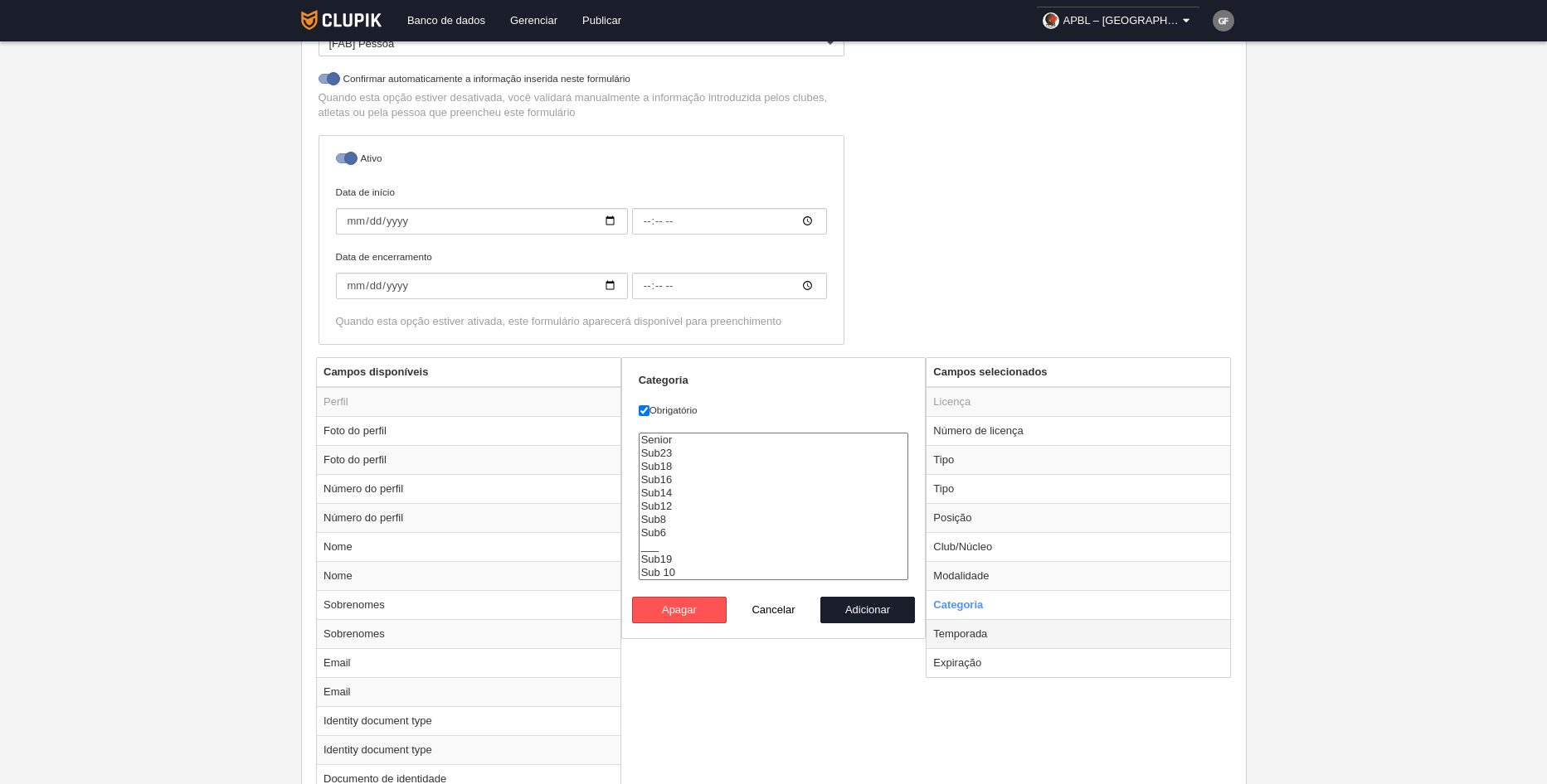
click at [974, 626] on td "Temporada" at bounding box center [1078, 634] width 304 height 29
radio input "false"
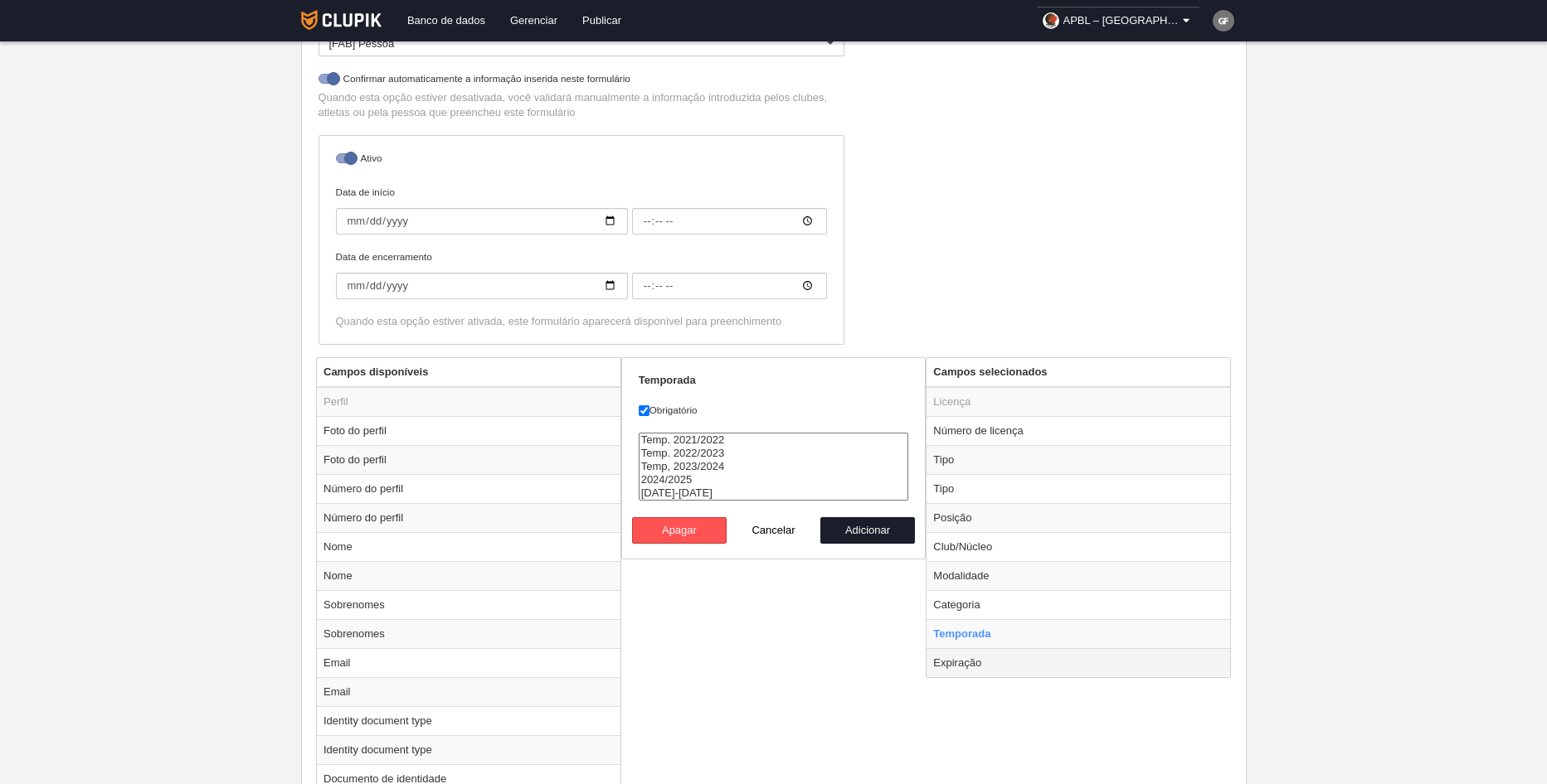
click at [970, 667] on td "Expiração" at bounding box center [1078, 663] width 304 height 29
radio input "false"
radio input "true"
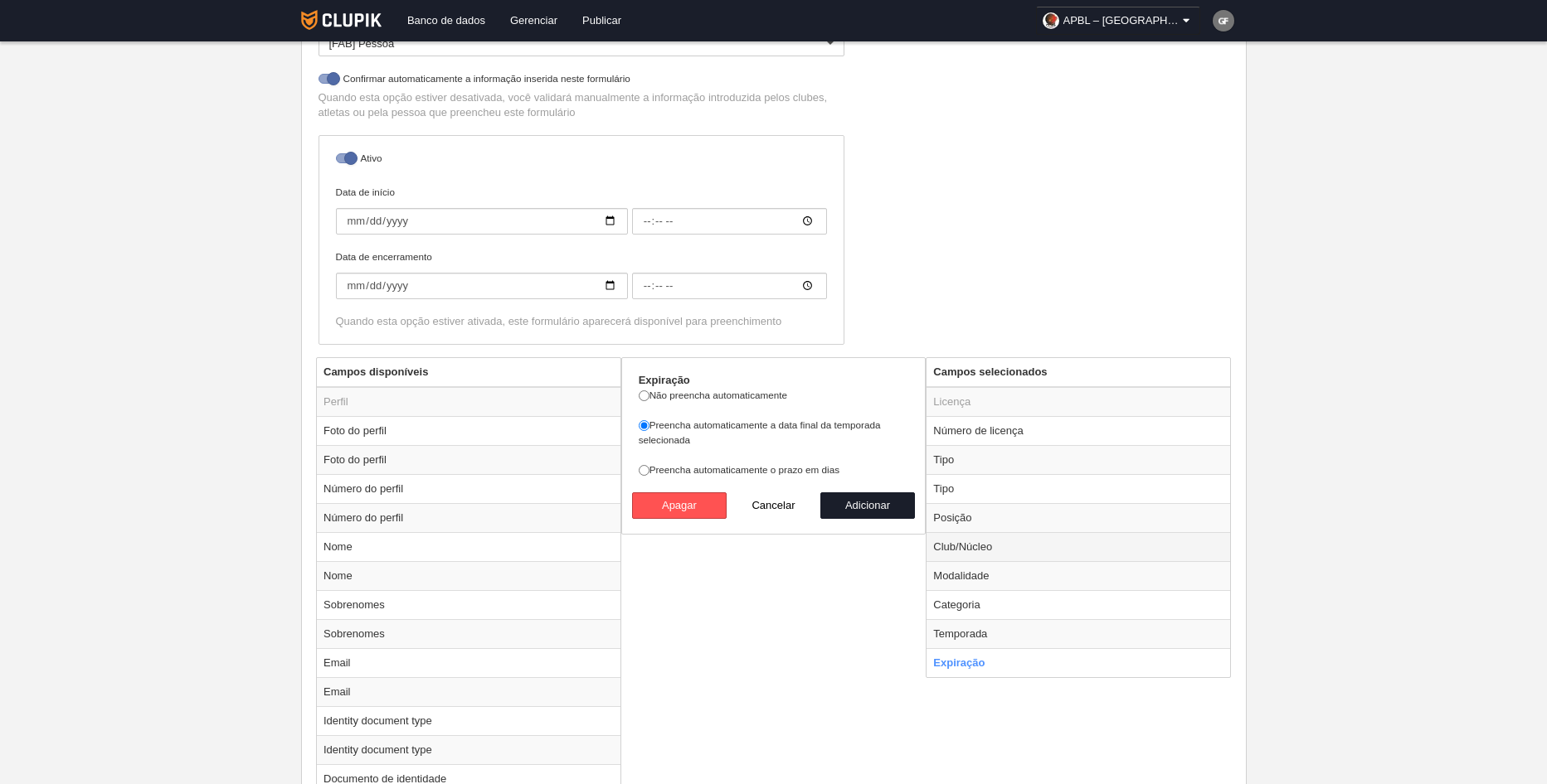
click at [979, 549] on td "Club/Núcleo" at bounding box center [1078, 547] width 304 height 29
radio input "true"
select select
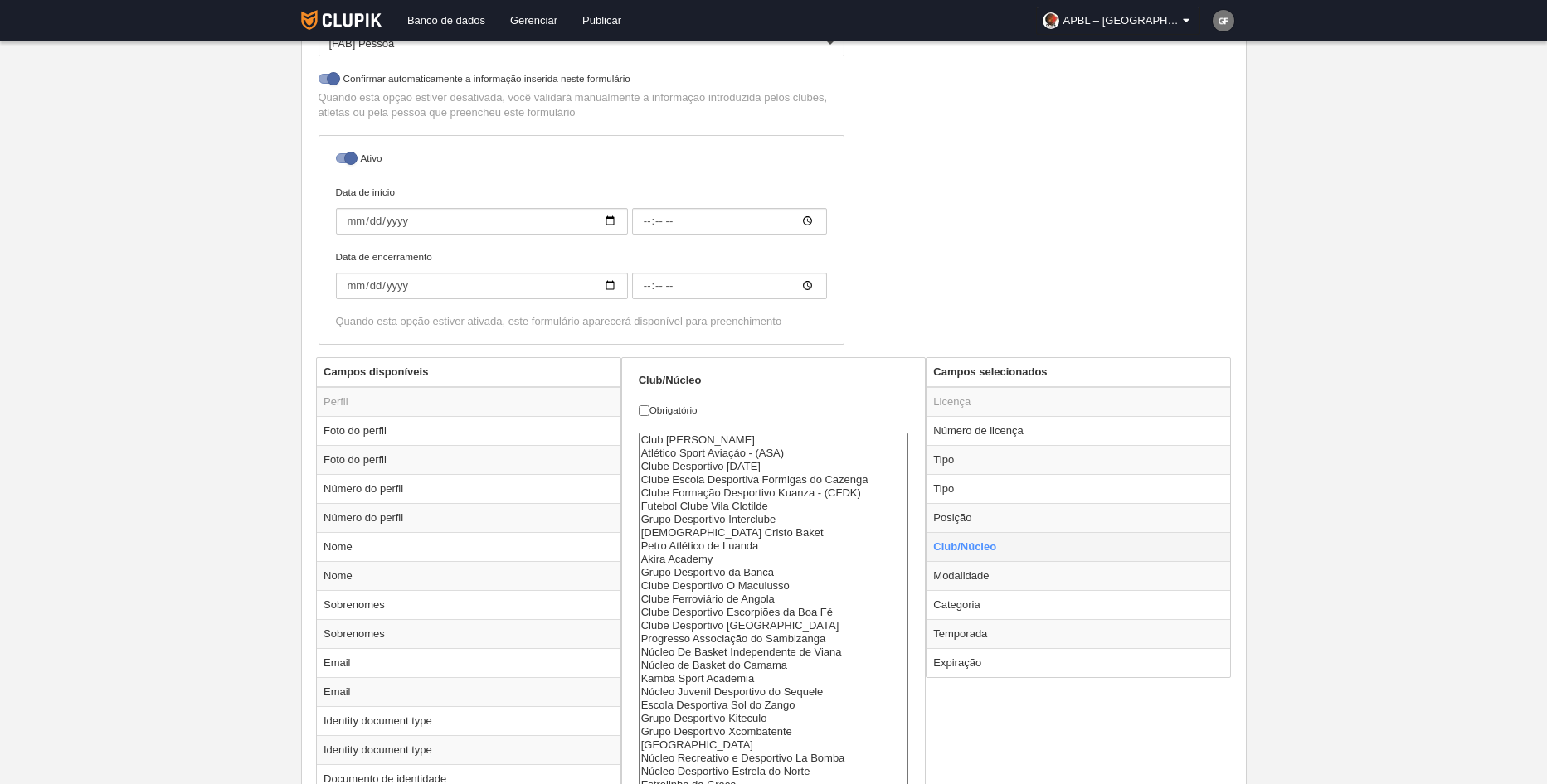
click at [979, 548] on td "Club/Núcleo" at bounding box center [1078, 547] width 304 height 29
click at [794, 408] on label "Obrigatório" at bounding box center [774, 410] width 270 height 15
click at [650, 408] on input "Obrigatório" at bounding box center [644, 411] width 11 height 11
checkbox input "true"
click at [1288, 388] on body "Banco de dados Gerenciar Publicar APBL – Luanda Configurações gerais Ir a visão…" at bounding box center [774, 60] width 1547 height 784
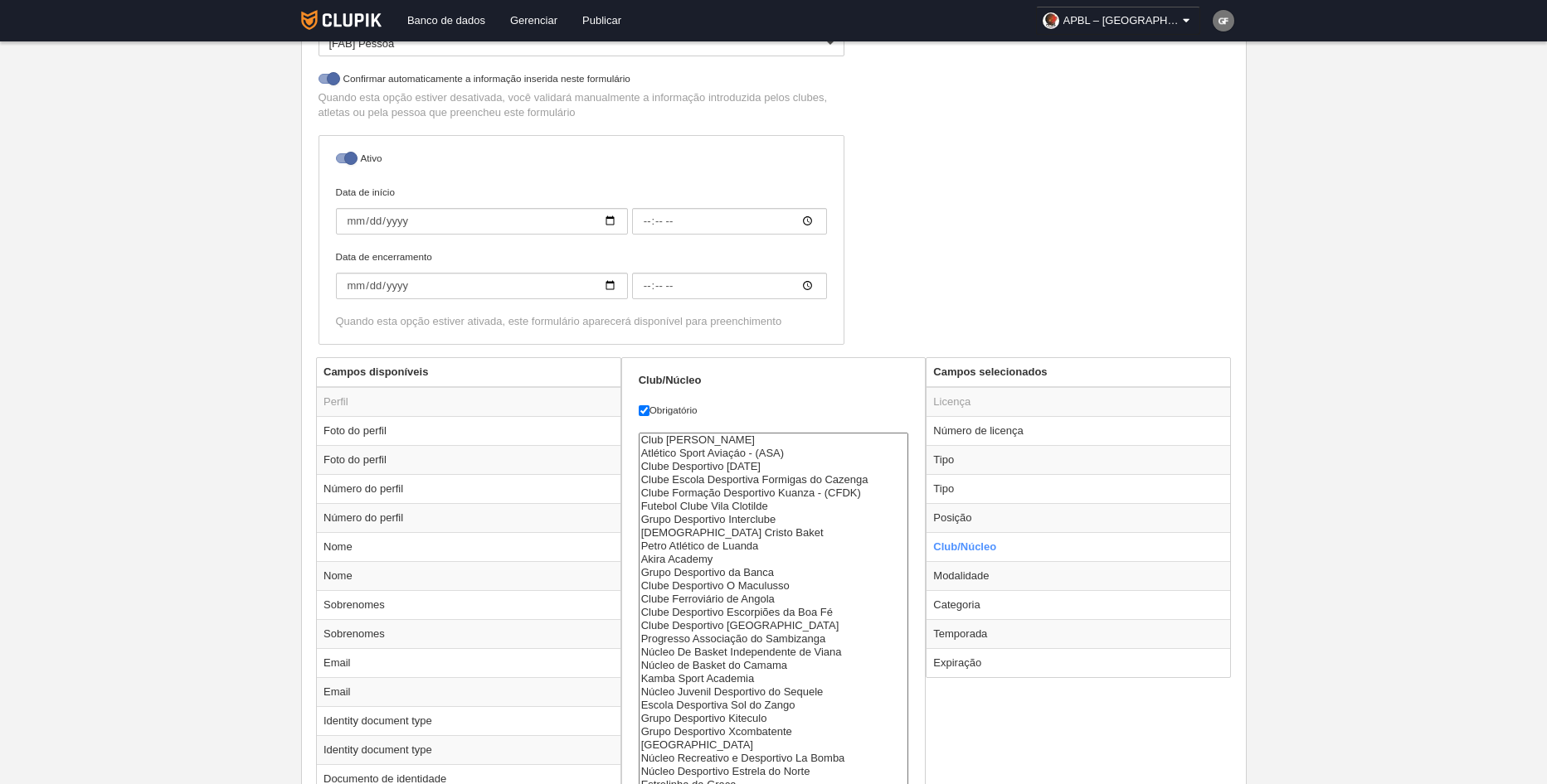
click at [1089, 284] on div "Nome Pessoal de apoio [APBL - Luanda] Prices Pricing settings Allowed profile f…" at bounding box center [773, 118] width 923 height 480
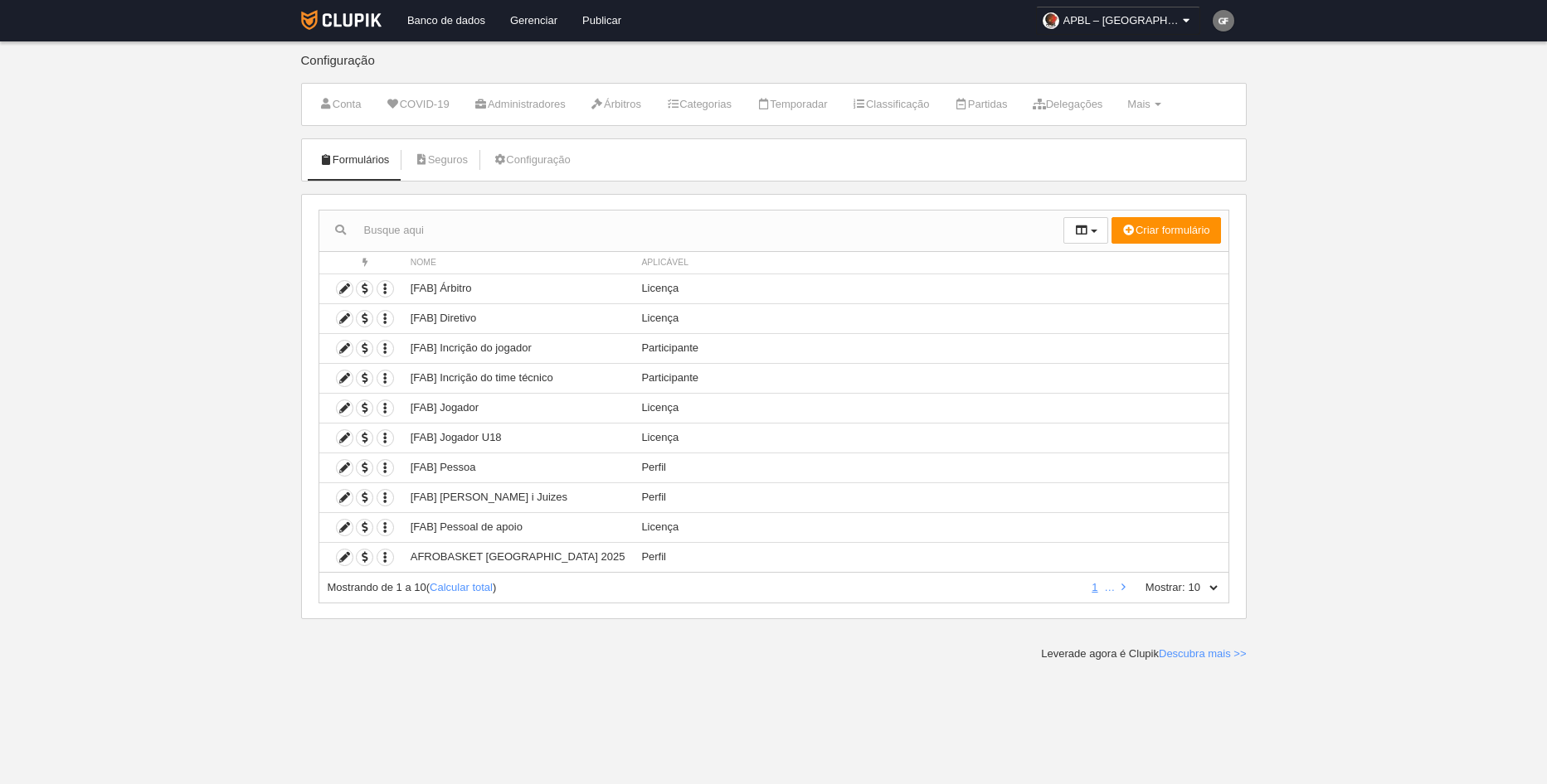
click at [1212, 588] on select "10 25 50 100 500" at bounding box center [1202, 588] width 35 height 15
select select "500"
click at [1185, 580] on select "10 25 50 100 500" at bounding box center [1202, 588] width 35 height 15
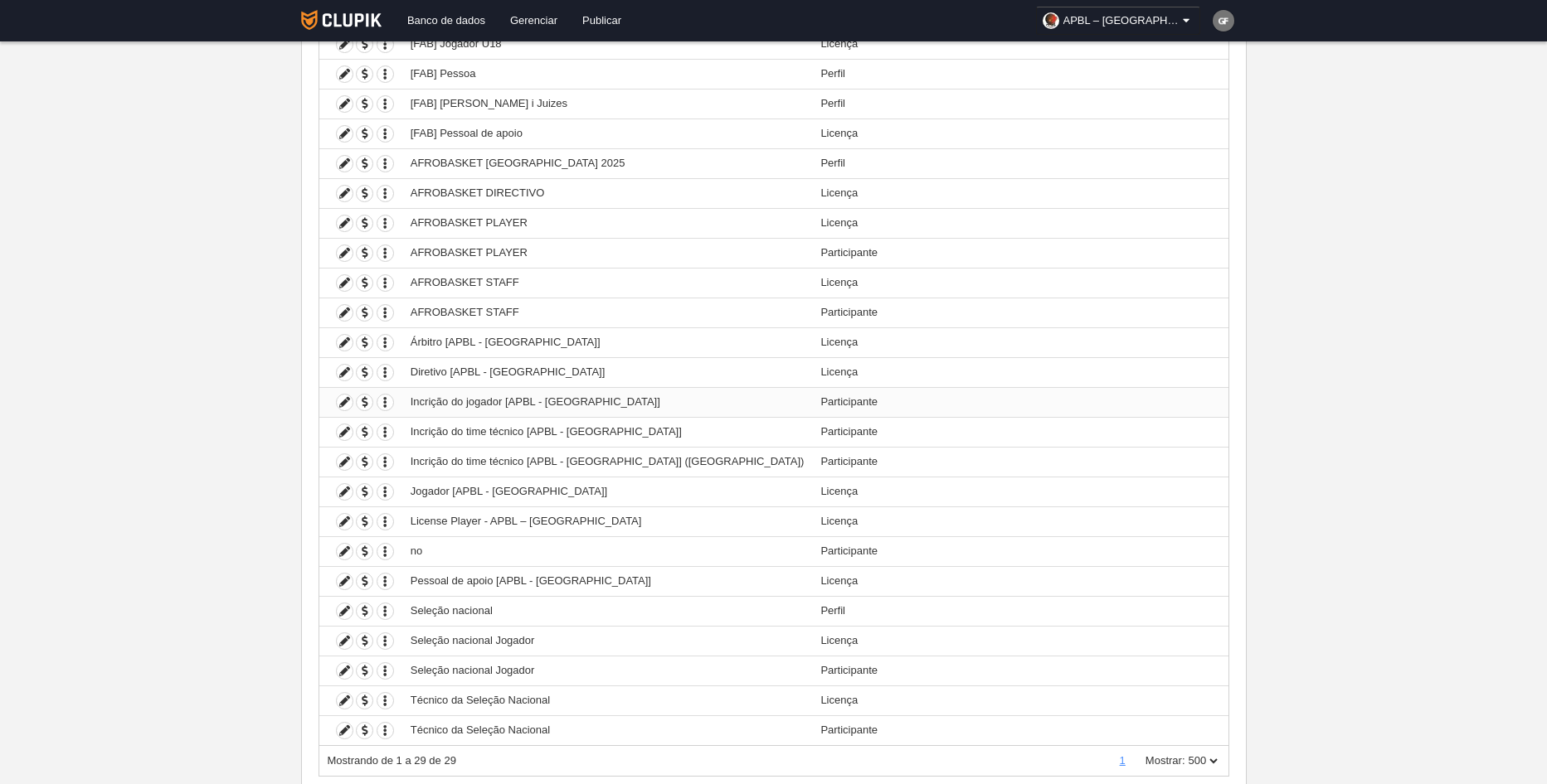
scroll to position [415, 0]
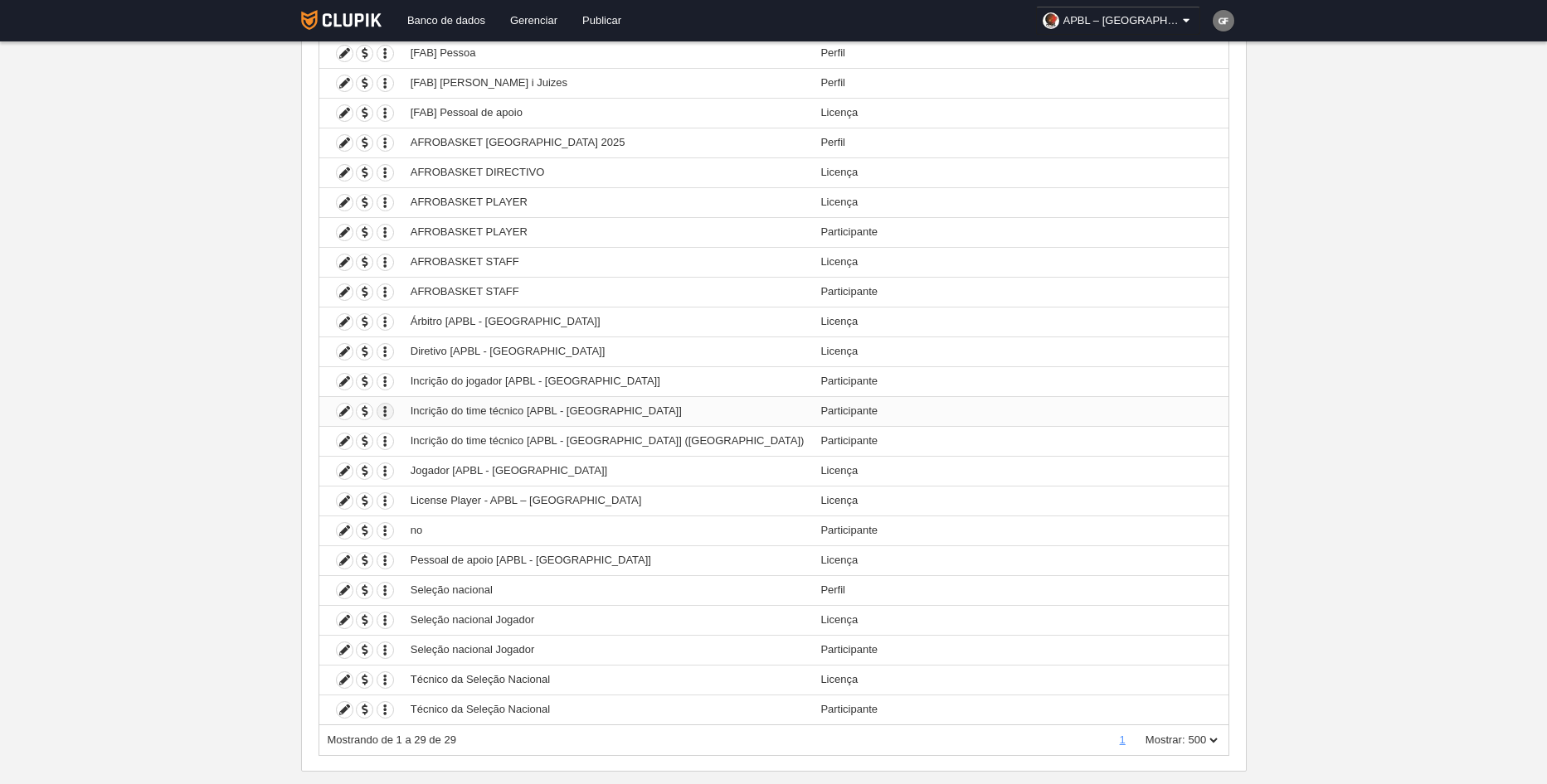
click at [388, 409] on icon "button" at bounding box center [385, 411] width 16 height 16
click at [342, 408] on icon at bounding box center [344, 411] width 16 height 16
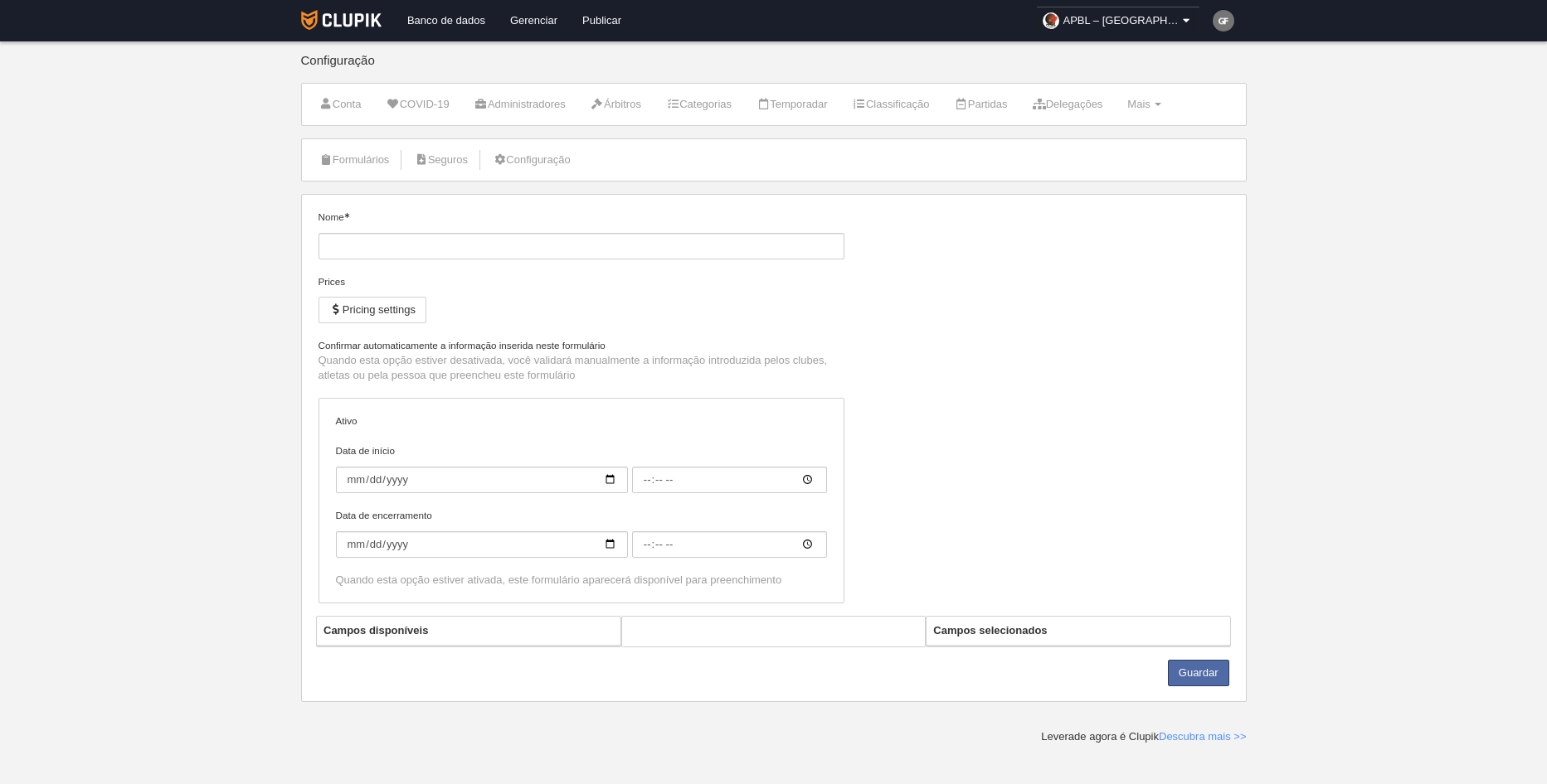
type input "Incrição do time técnico [APBL - [GEOGRAPHIC_DATA]]"
checkbox input "true"
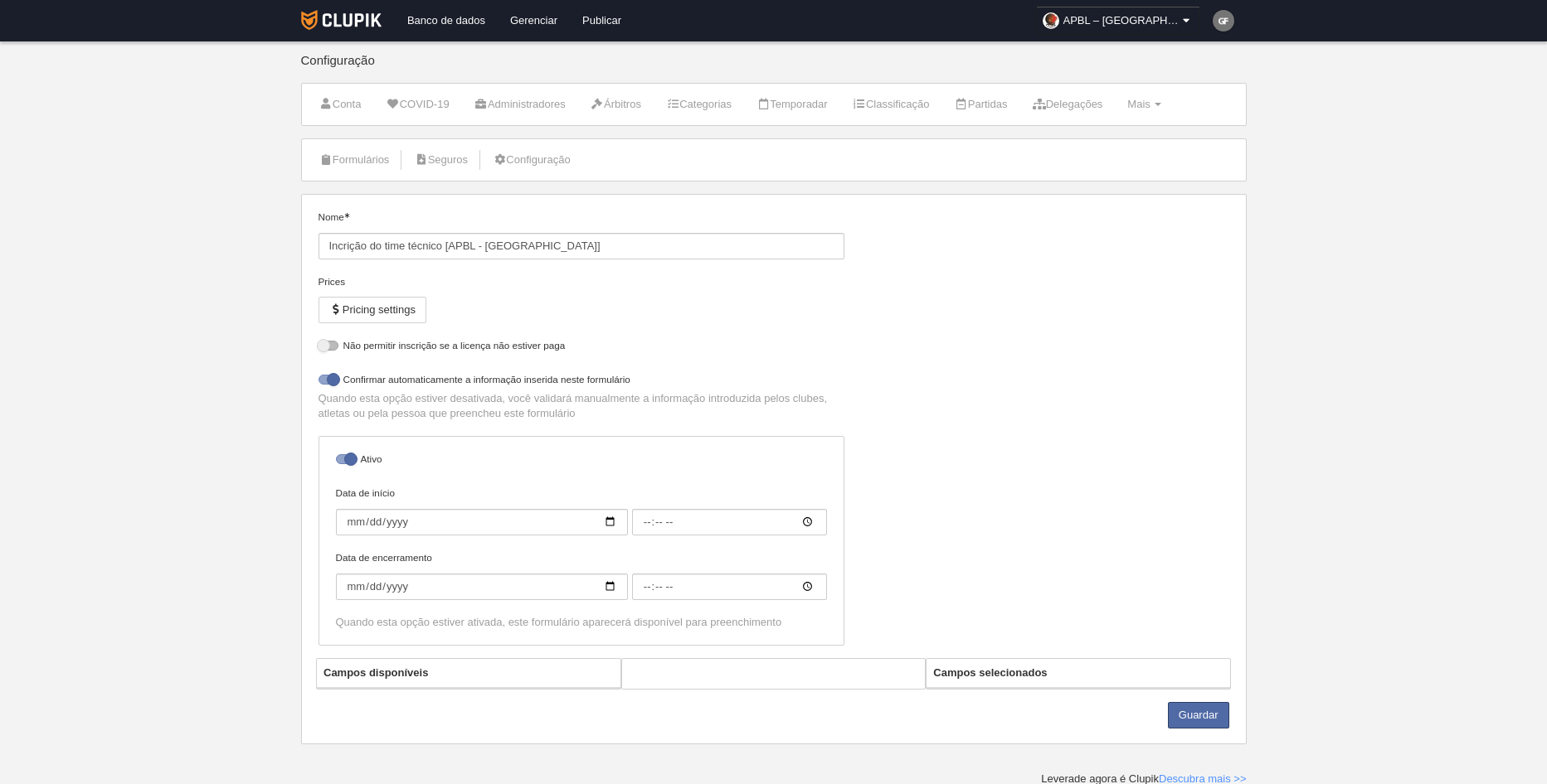
select select "selected"
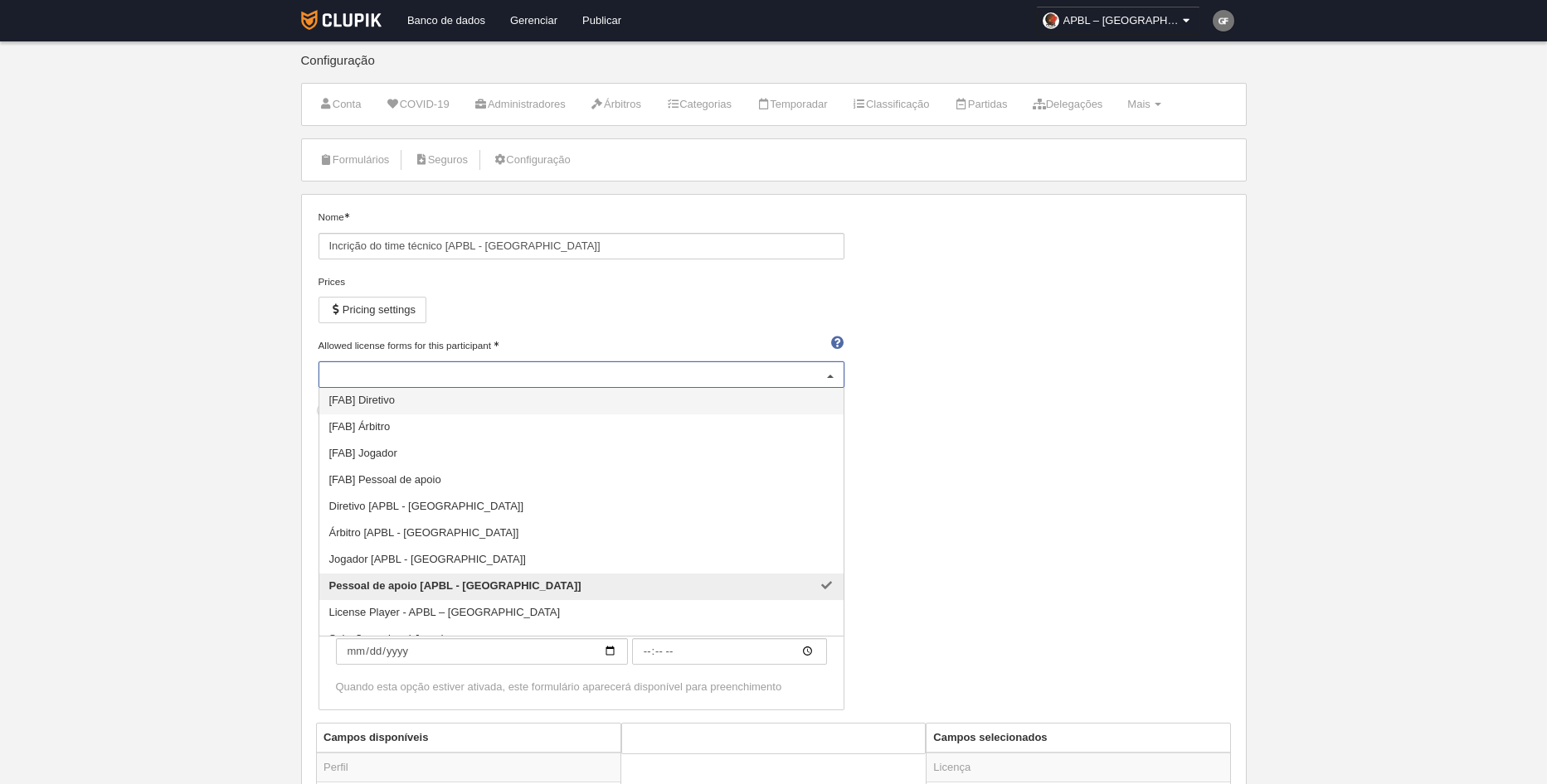
click at [822, 380] on div at bounding box center [830, 375] width 27 height 27
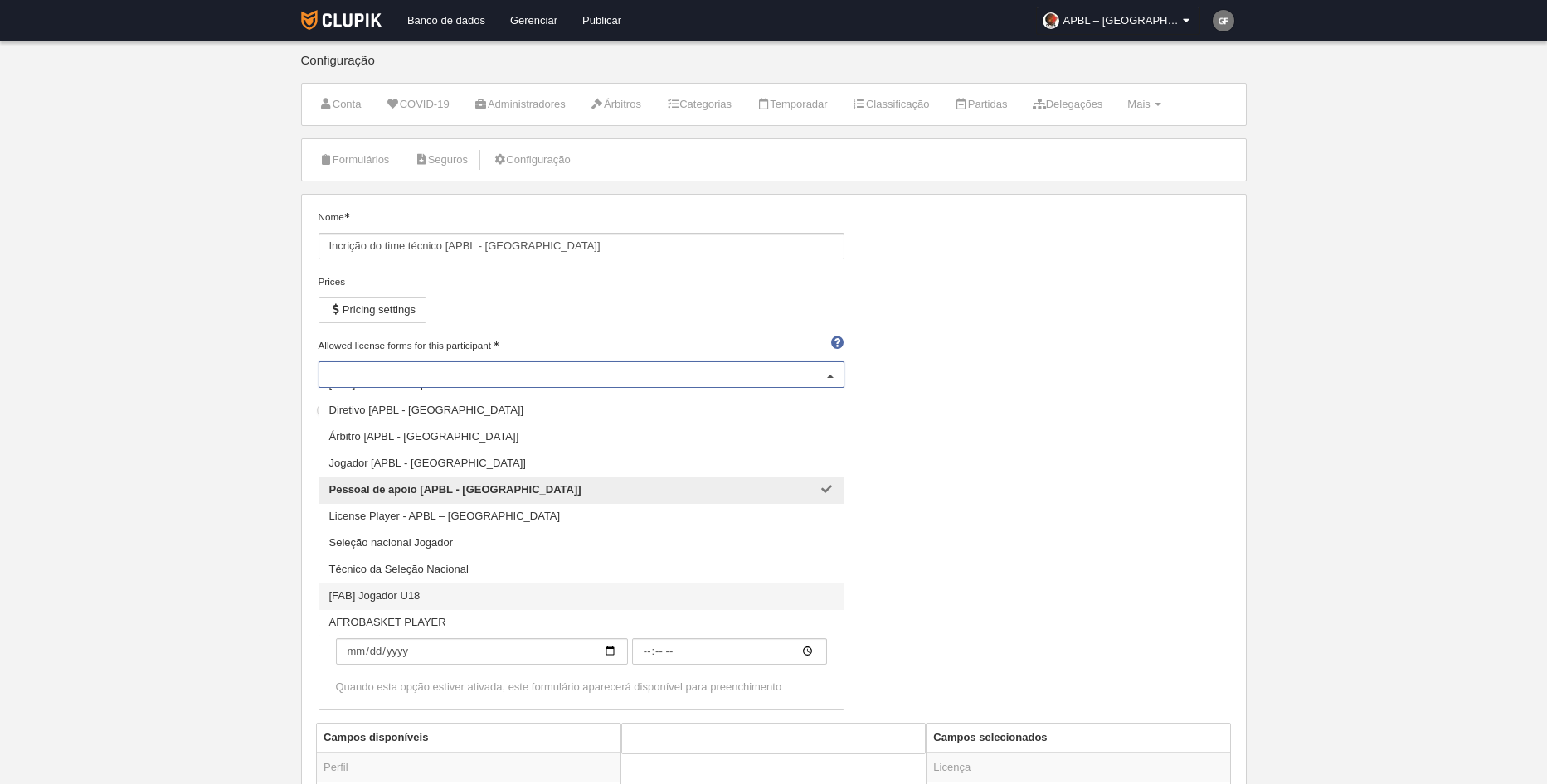
scroll to position [67, 0]
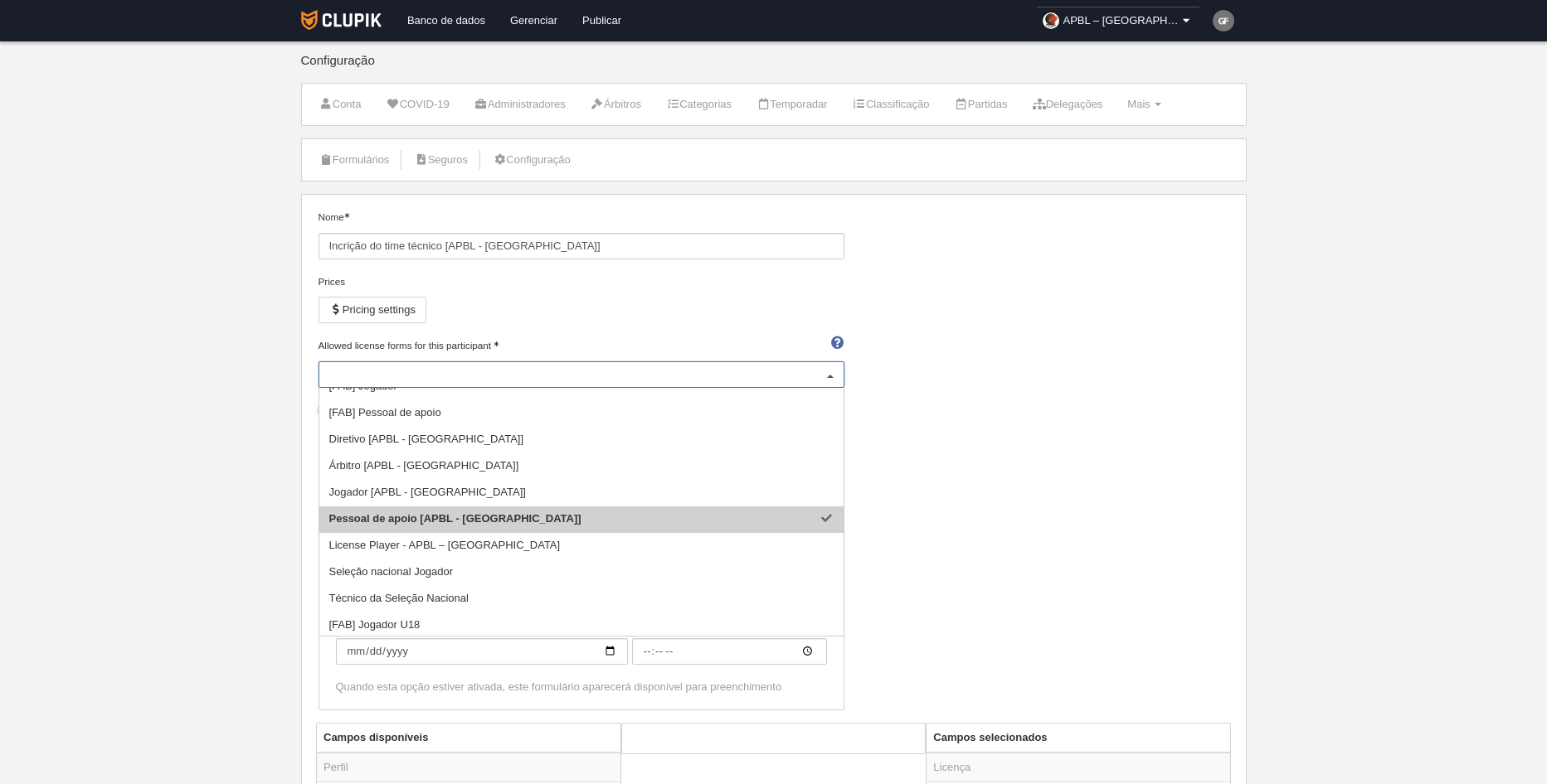
click at [413, 512] on span "Pessoal de apoio [APBL - [GEOGRAPHIC_DATA]]" at bounding box center [455, 519] width 252 height 12
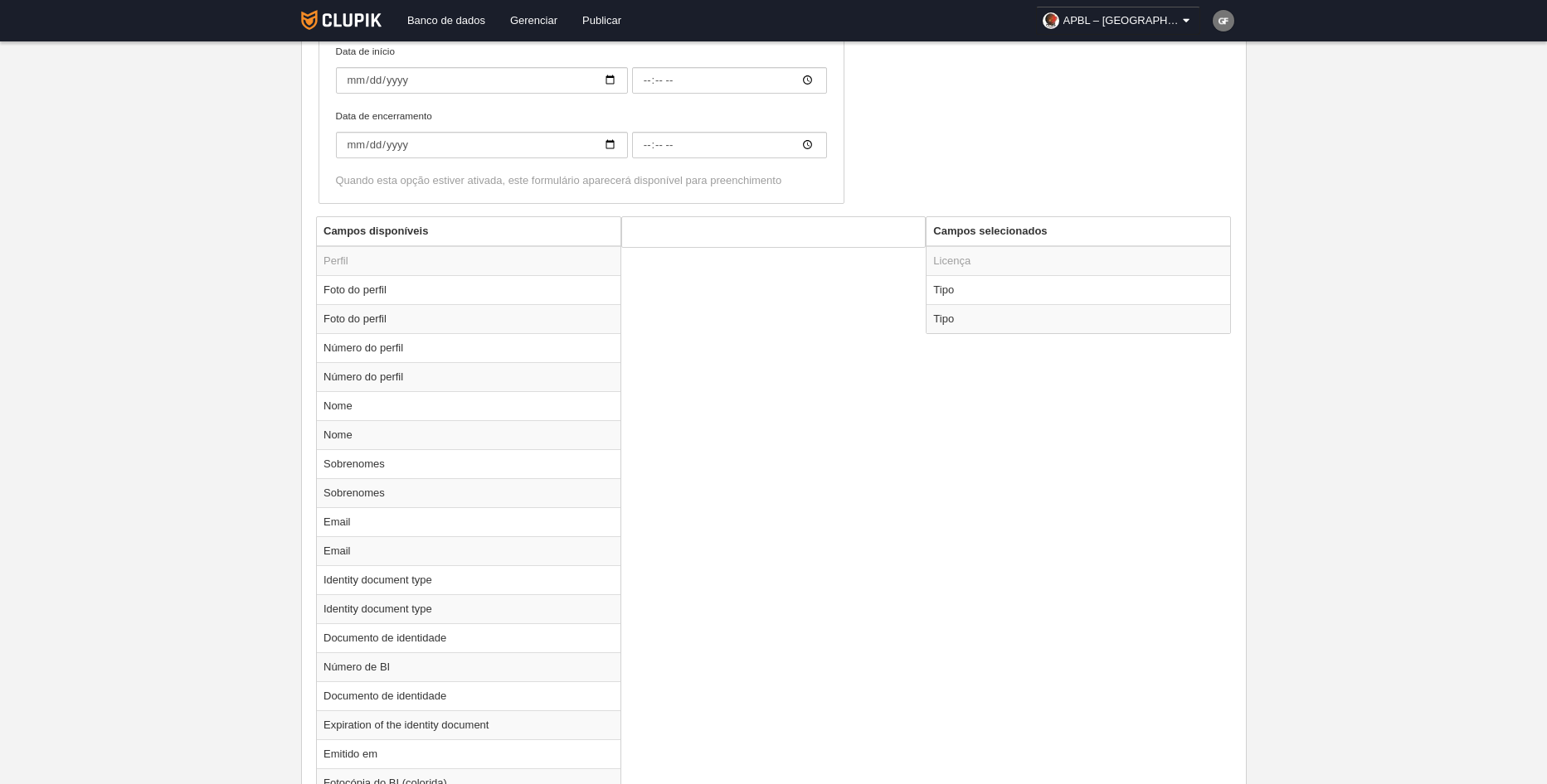
scroll to position [497, 0]
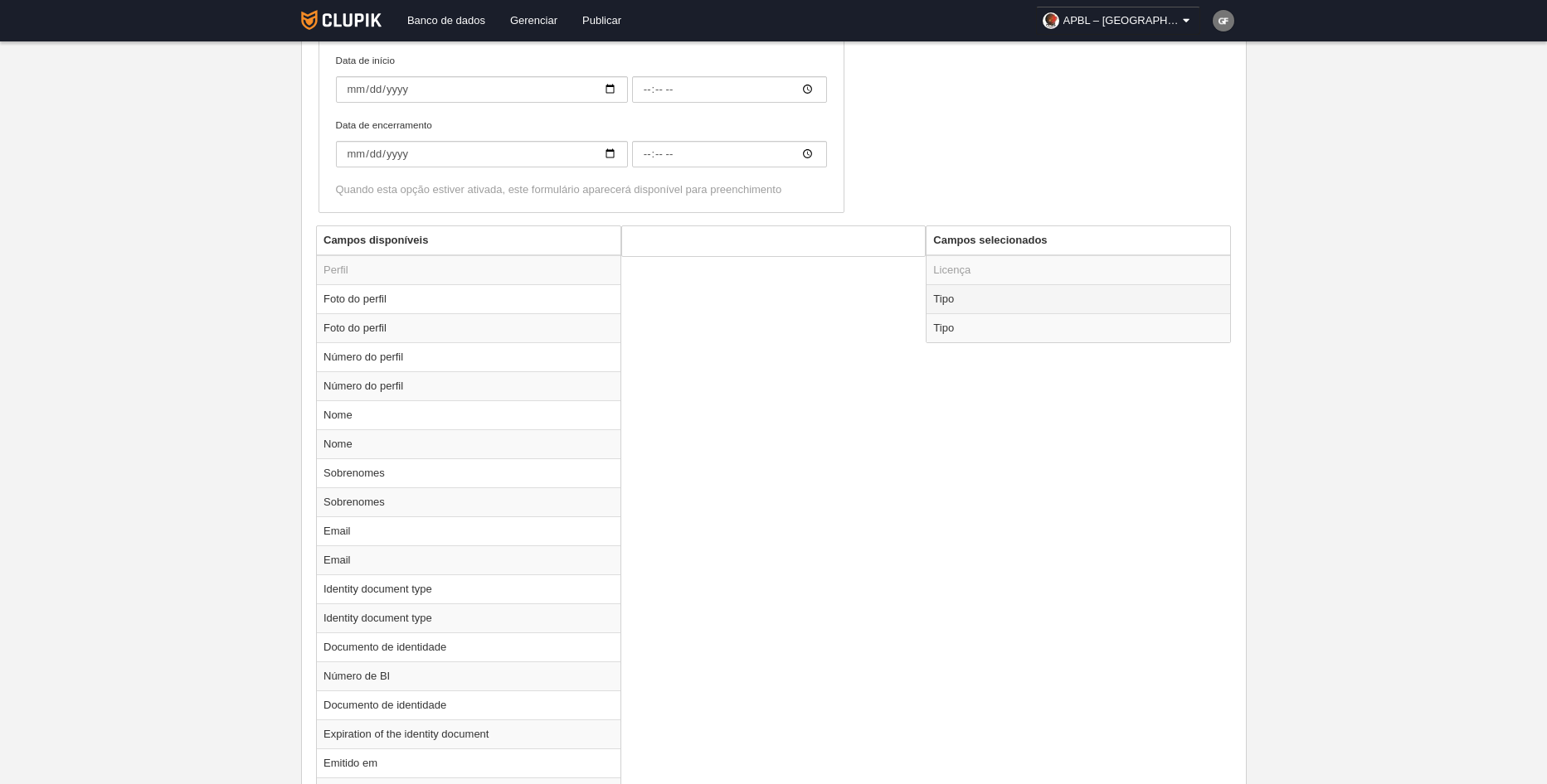
click at [977, 305] on td "Tipo" at bounding box center [1078, 298] width 304 height 29
radio input "true"
select select "staff"
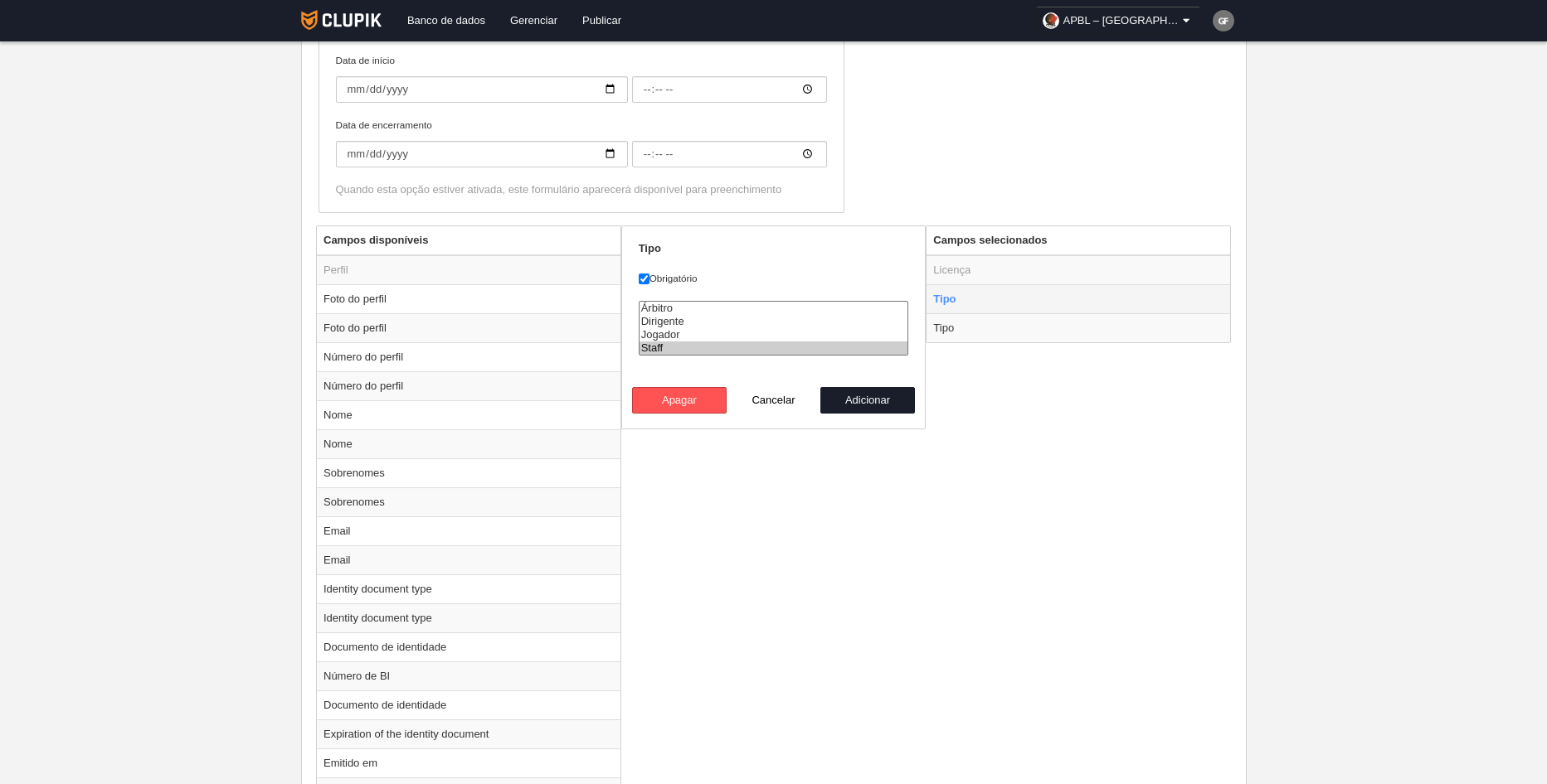
click at [977, 305] on td "Tipo" at bounding box center [1078, 298] width 304 height 29
click at [977, 326] on td "Tipo" at bounding box center [1078, 327] width 304 height 29
radio input "false"
click at [975, 326] on td "Tipo" at bounding box center [1078, 327] width 304 height 29
click at [906, 371] on div "Árbitro Dirigente [GEOGRAPHIC_DATA] Staff" at bounding box center [774, 336] width 270 height 72
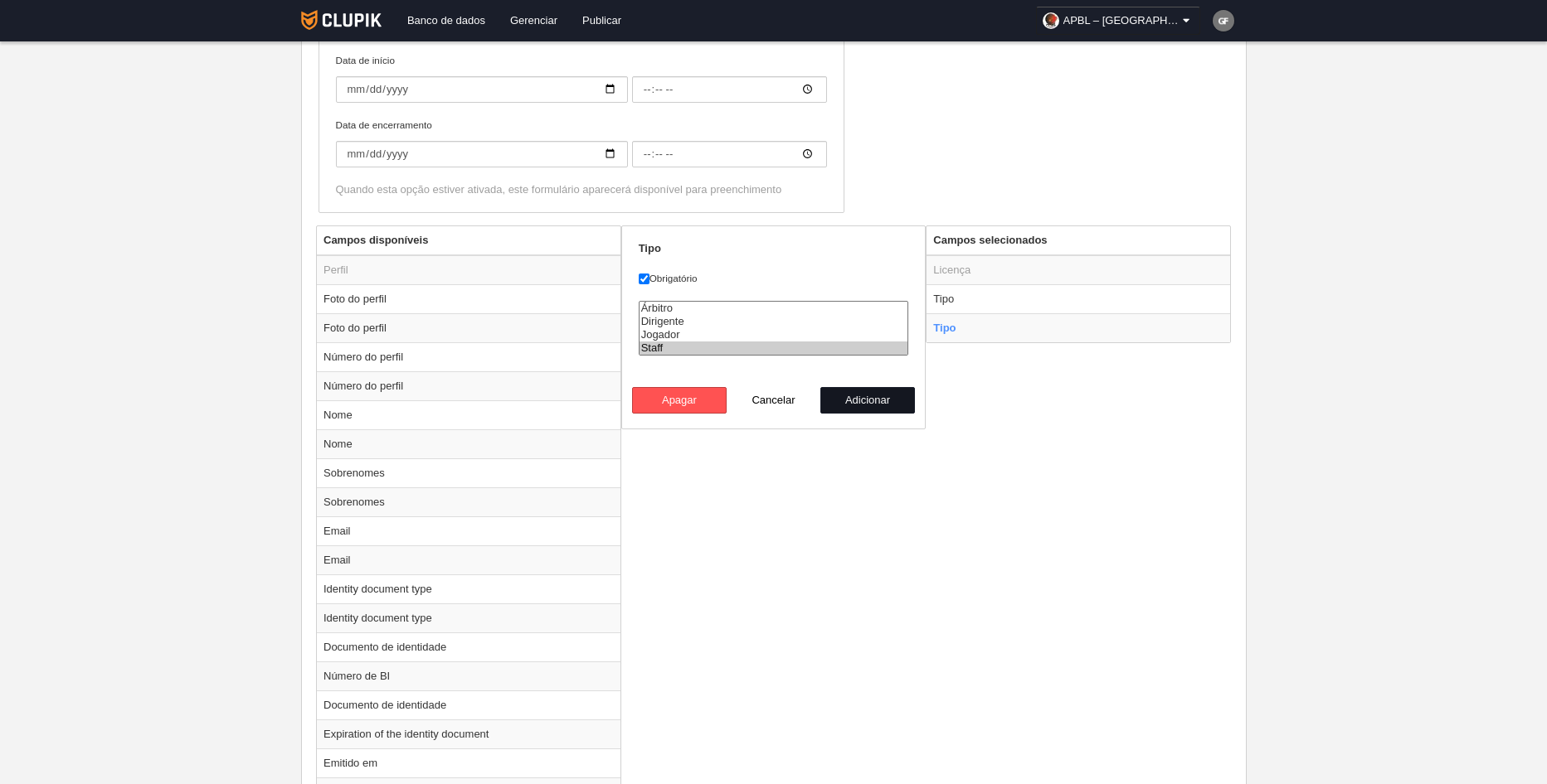
click at [878, 399] on button "Adicionar" at bounding box center [867, 401] width 95 height 27
radio input "false"
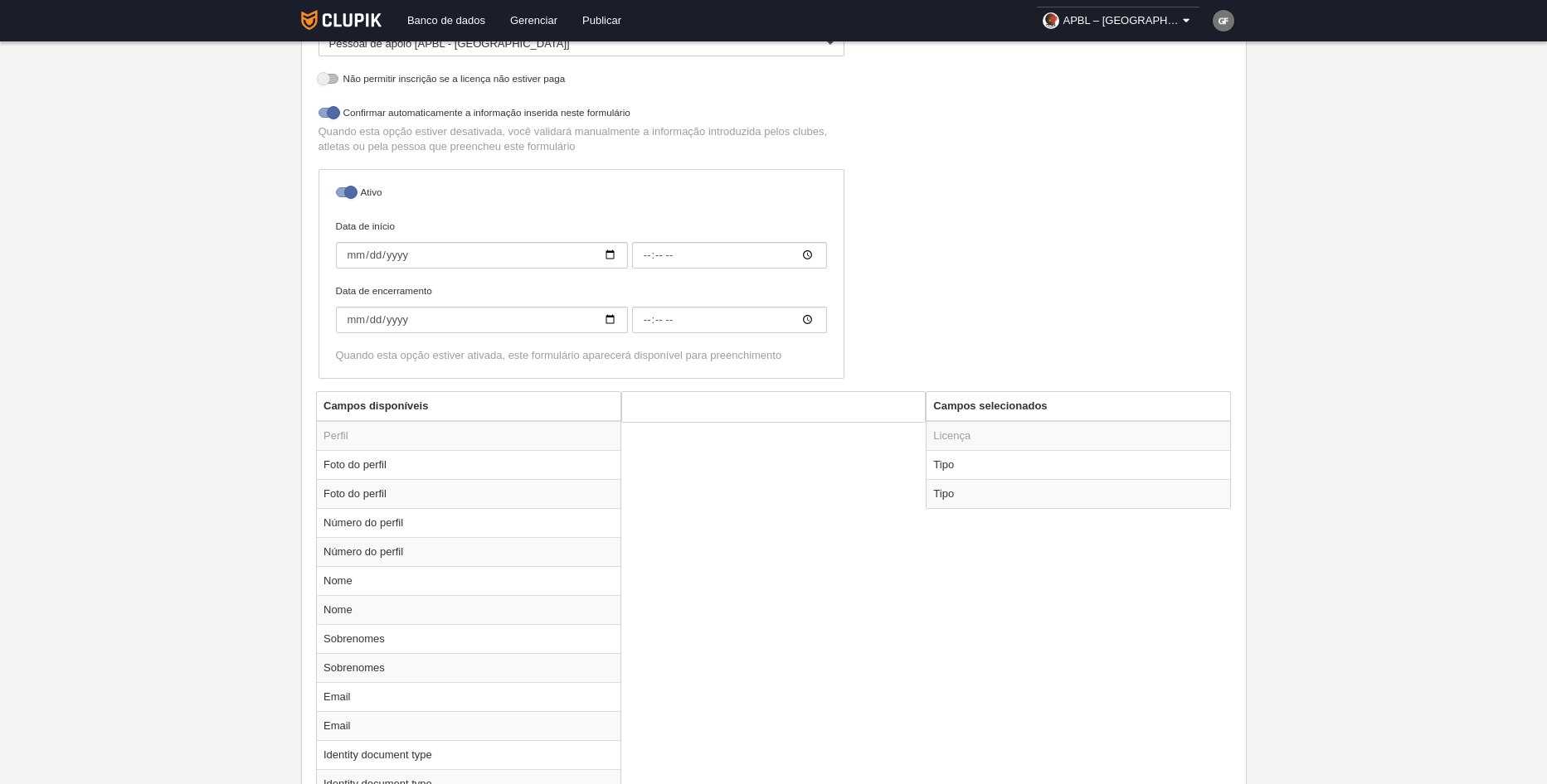
scroll to position [165, 0]
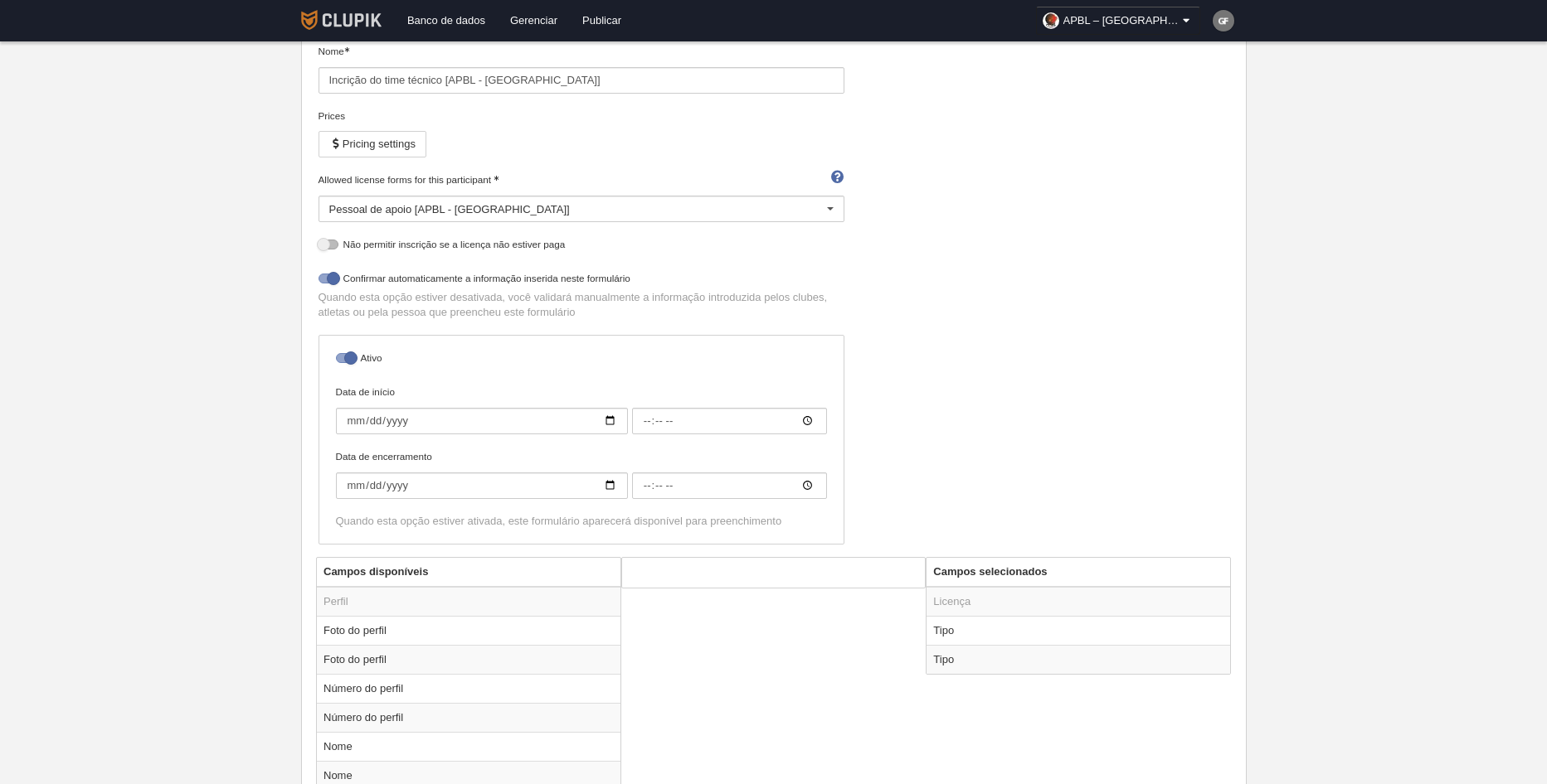
click at [353, 9] on link at bounding box center [342, 20] width 93 height 42
